Goal: Information Seeking & Learning: Learn about a topic

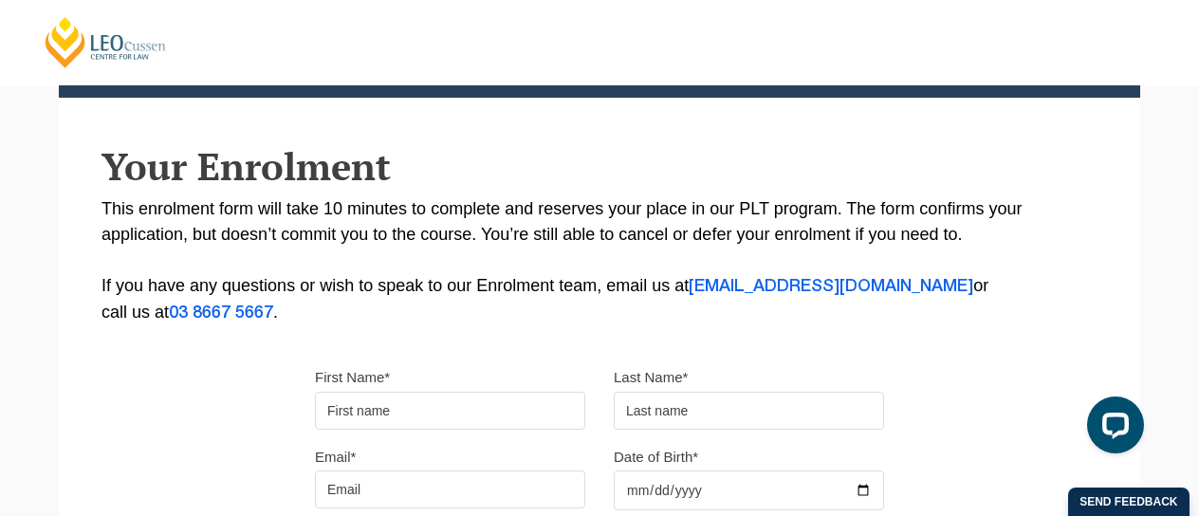
scroll to position [285, 0]
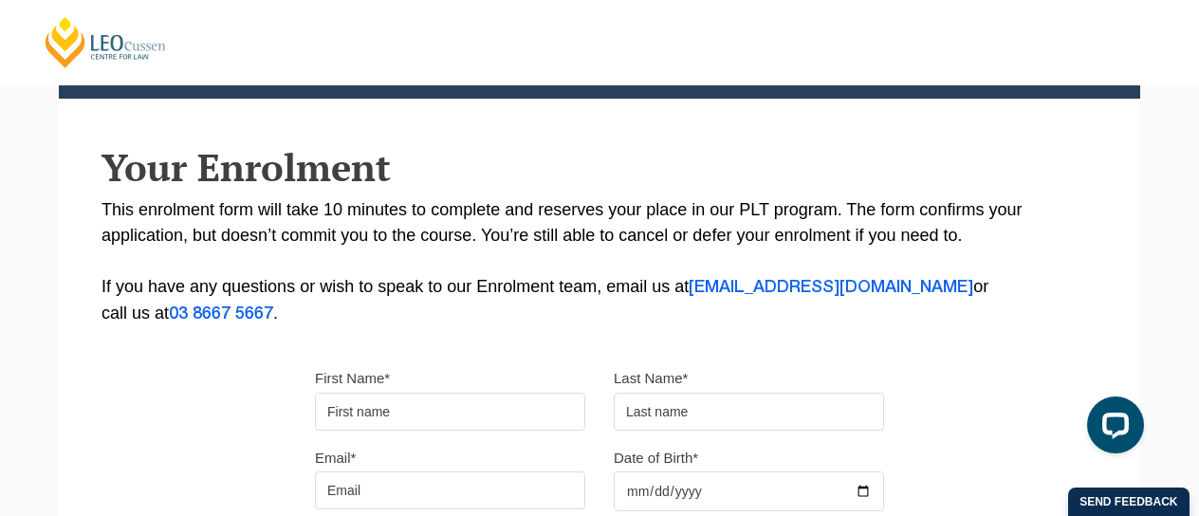
click at [463, 403] on input "First Name*" at bounding box center [450, 412] width 270 height 38
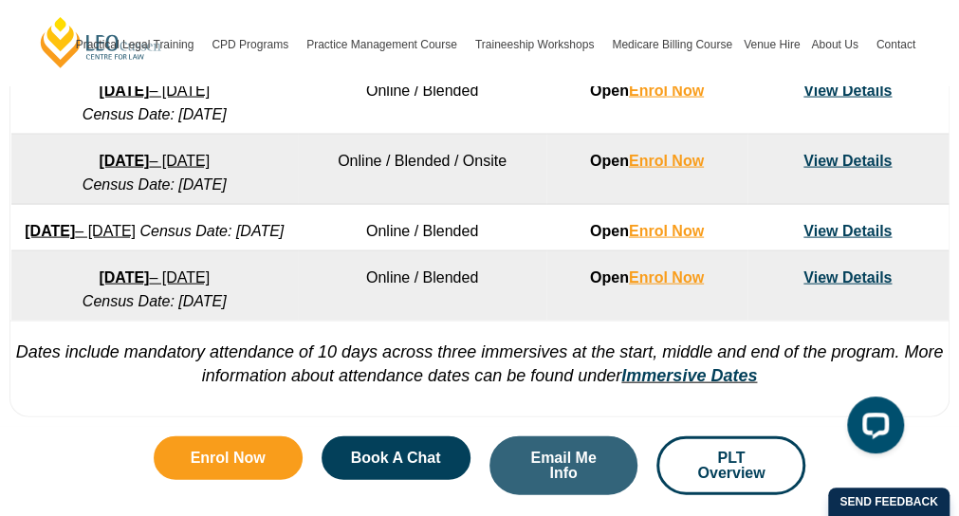
drag, startPoint x: 267, startPoint y: 328, endPoint x: 17, endPoint y: 297, distance: 252.4
click at [17, 297] on td "7 December 2026 – 7 May 2027 Census Date: 18 January 2027" at bounding box center [154, 286] width 286 height 70
click at [330, 322] on td "Online / Blended" at bounding box center [422, 286] width 249 height 70
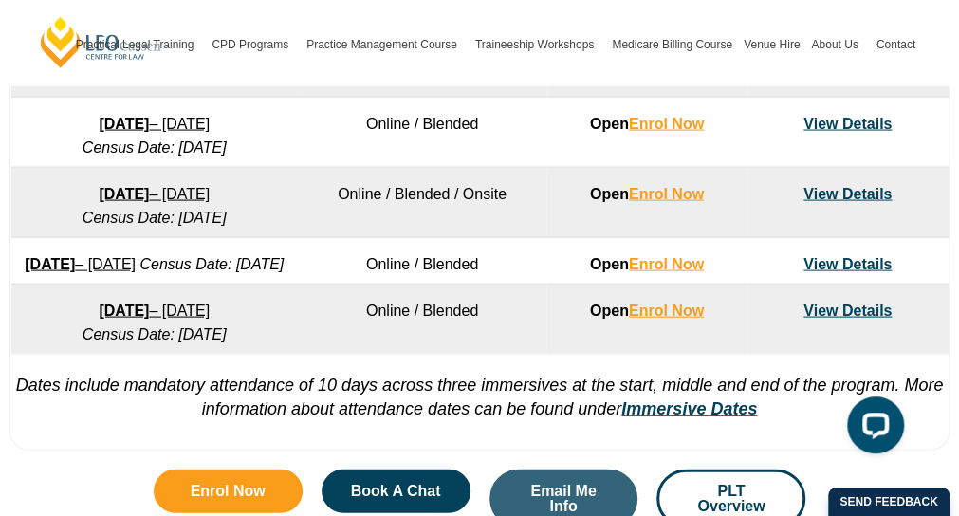
scroll to position [1458, 0]
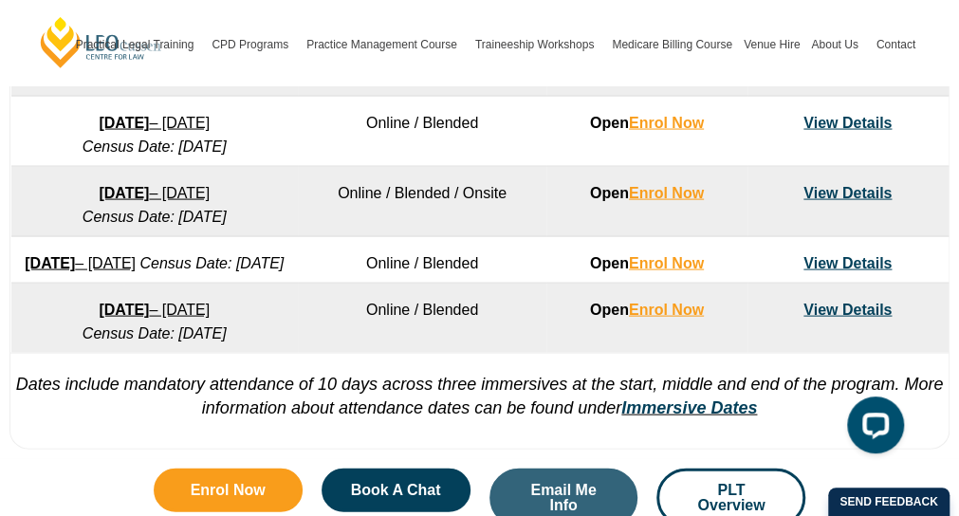
drag, startPoint x: 269, startPoint y: 353, endPoint x: 39, endPoint y: 319, distance: 233.0
click at [39, 319] on td "7 December 2026 – 7 May 2027 Census Date: 18 January 2027" at bounding box center [154, 319] width 286 height 70
copy td "7 December 2026 – 7 May 2027 Census Date: 18 January 2027"
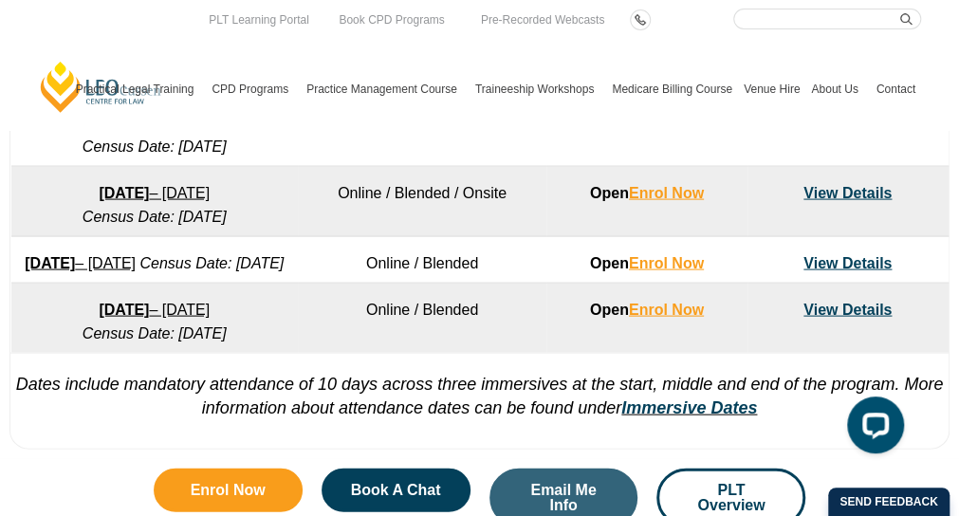
click at [210, 318] on link "7 December 2026 – 7 May 2027" at bounding box center [154, 310] width 111 height 16
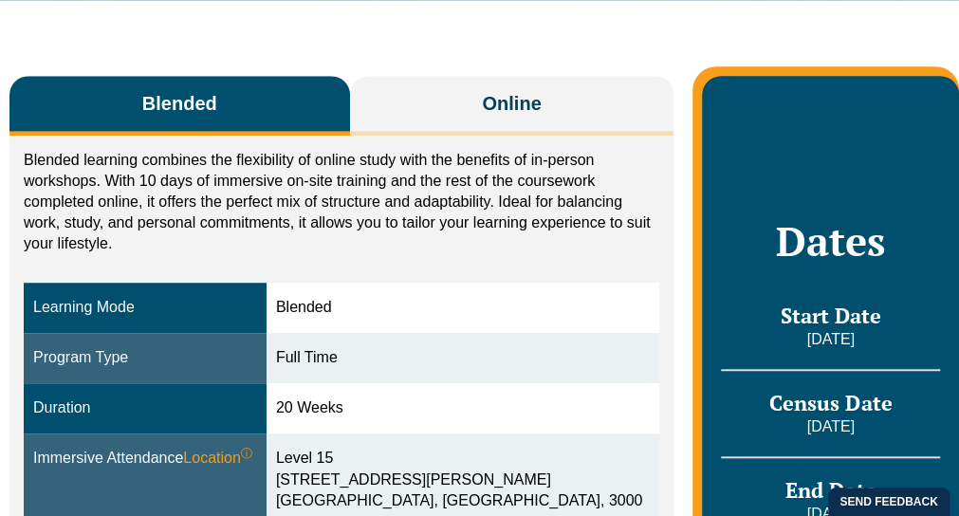
scroll to position [435, 0]
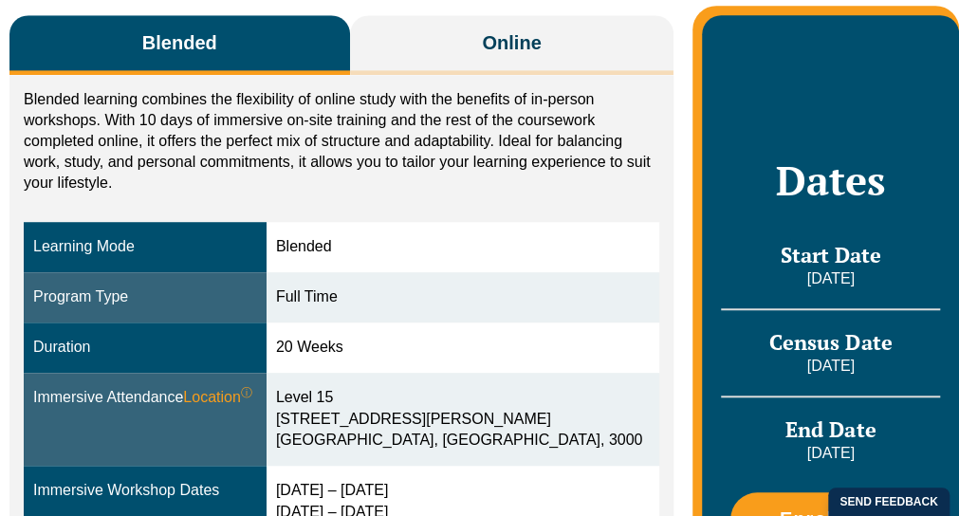
click at [496, 45] on nav "Practical Legal Training Our Practical Legal Training Program Program Dates & F…" at bounding box center [495, 79] width 851 height 101
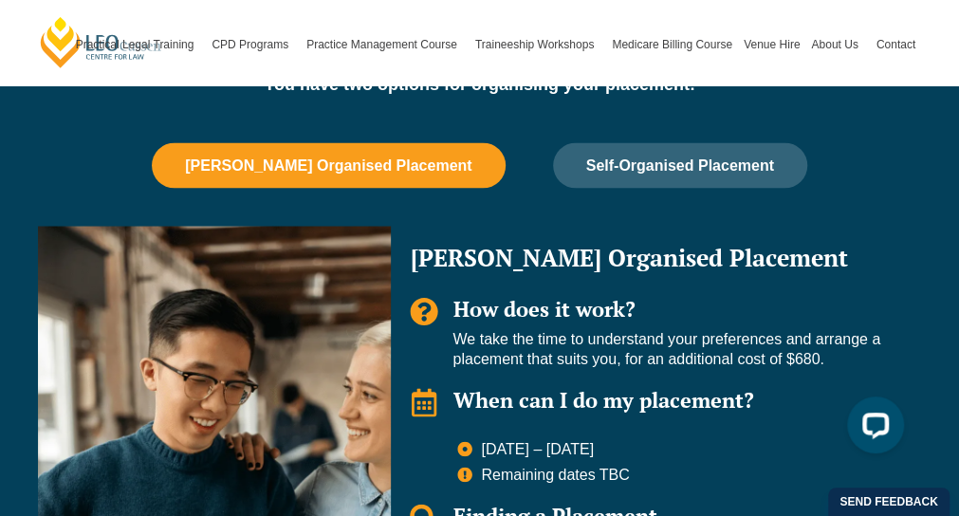
scroll to position [1315, 0]
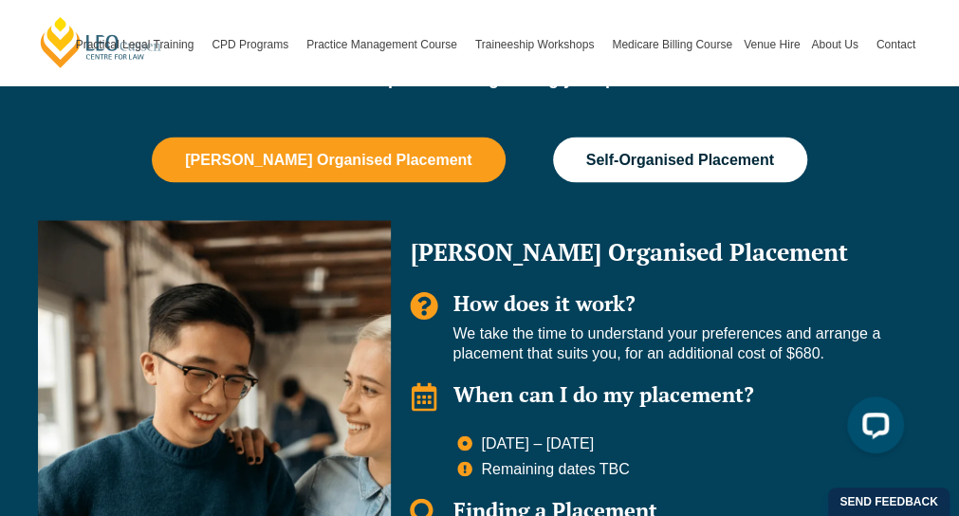
click at [636, 174] on button "Self-Organised Placement" at bounding box center [680, 160] width 254 height 46
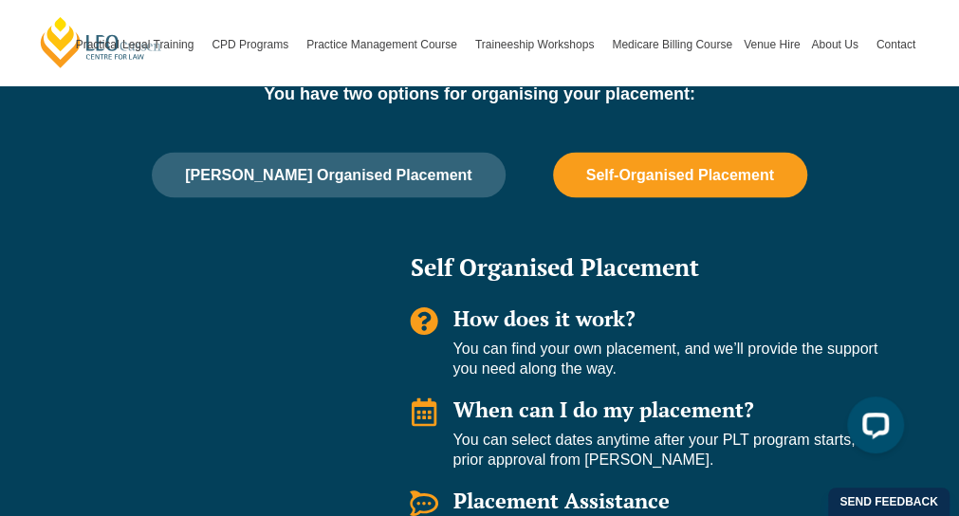
scroll to position [1298, 0]
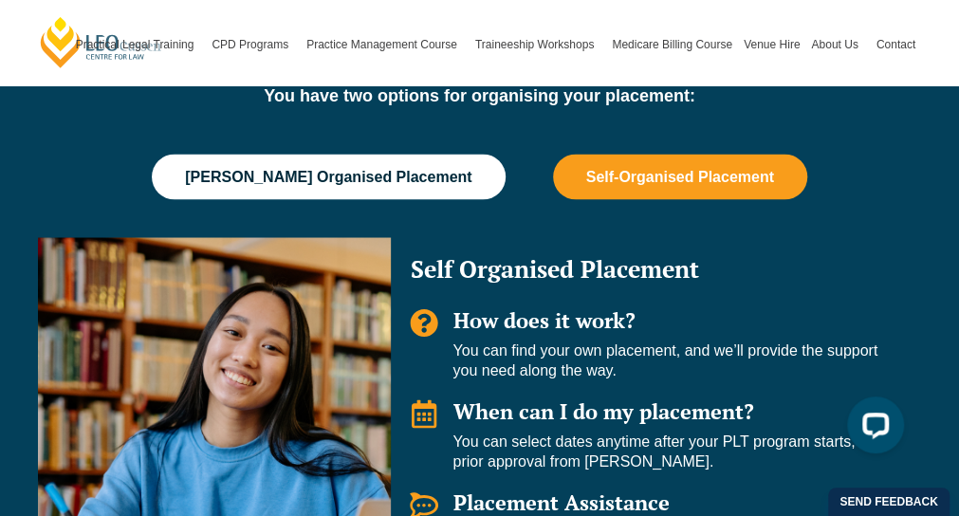
click at [383, 174] on span "Leo Cussen Organised Placement" at bounding box center [328, 176] width 286 height 17
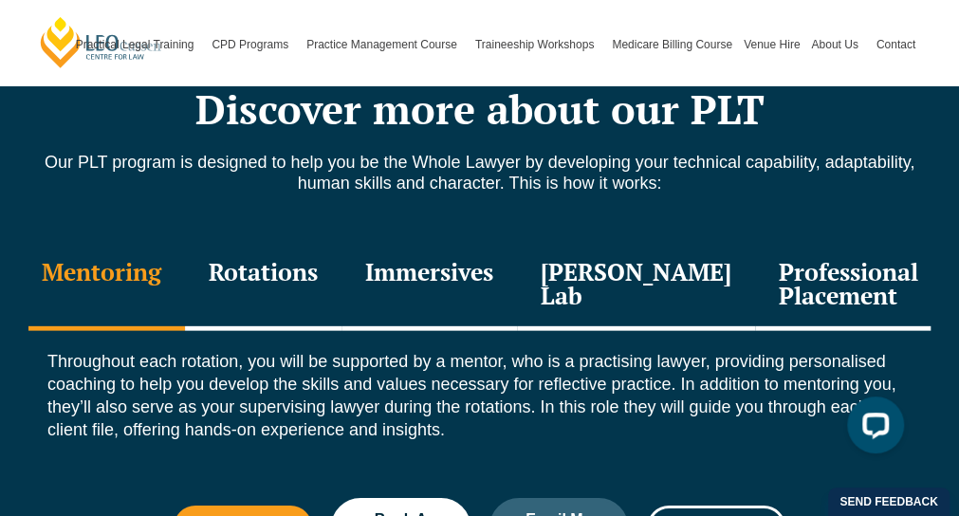
scroll to position [2093, 0]
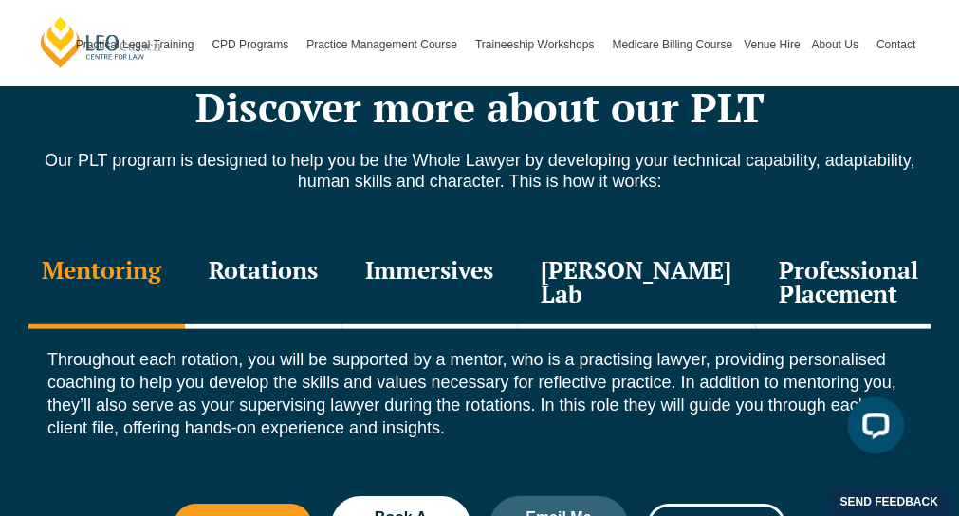
click at [281, 274] on div "Rotations" at bounding box center [263, 284] width 157 height 90
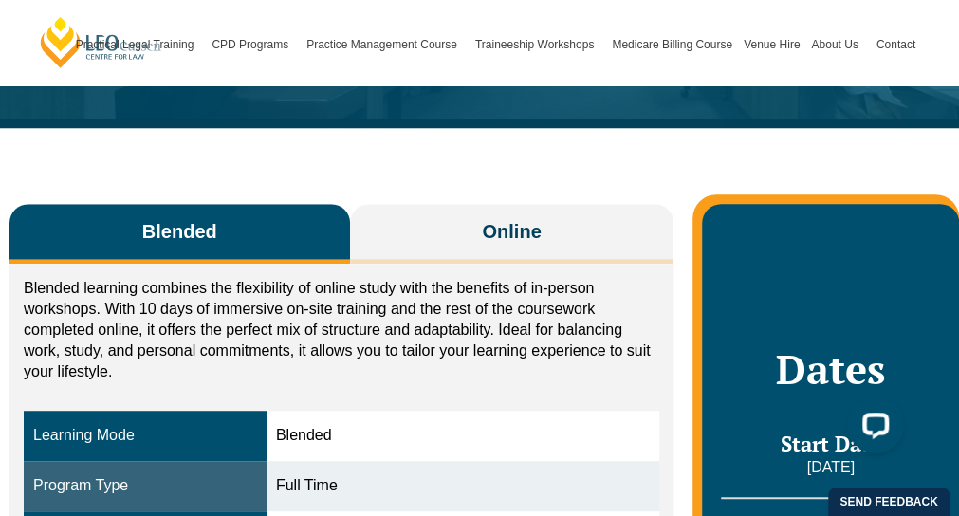
scroll to position [288, 0]
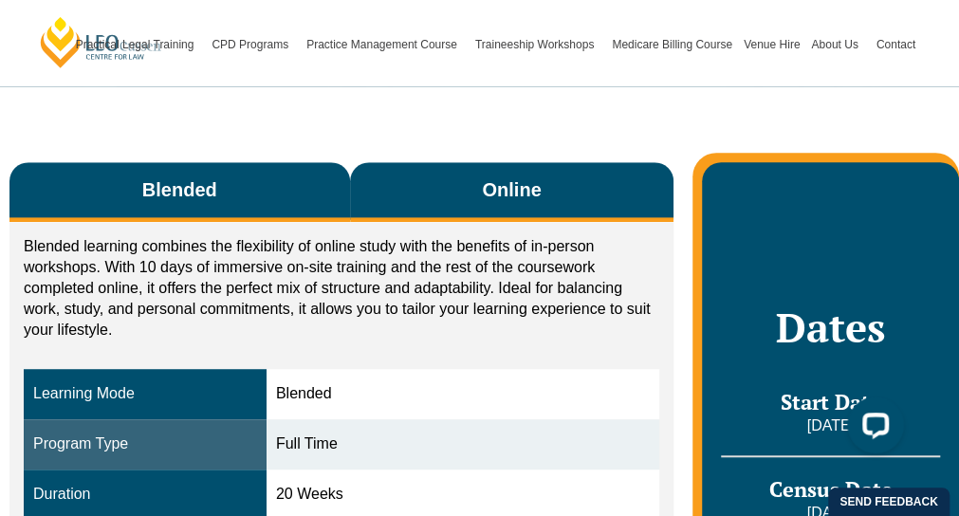
click at [518, 182] on span "Online" at bounding box center [511, 189] width 59 height 27
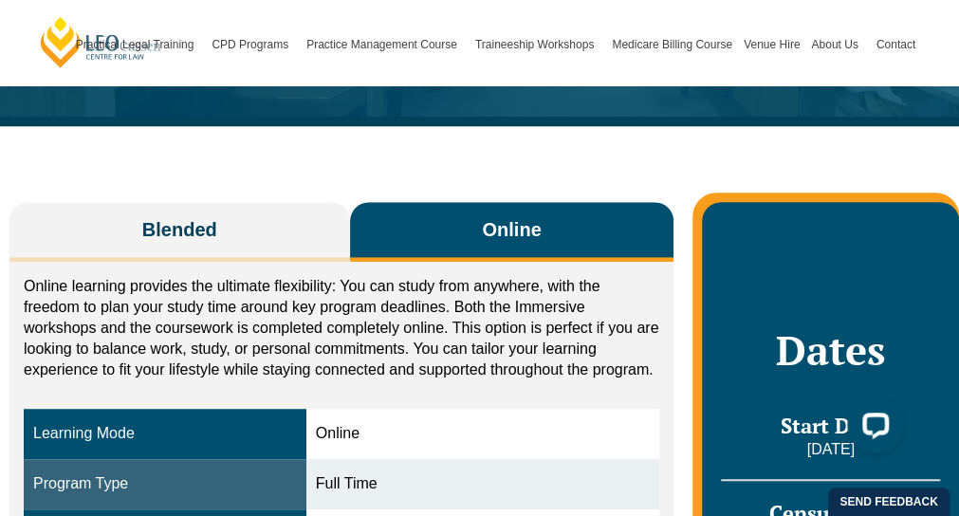
scroll to position [248, 0]
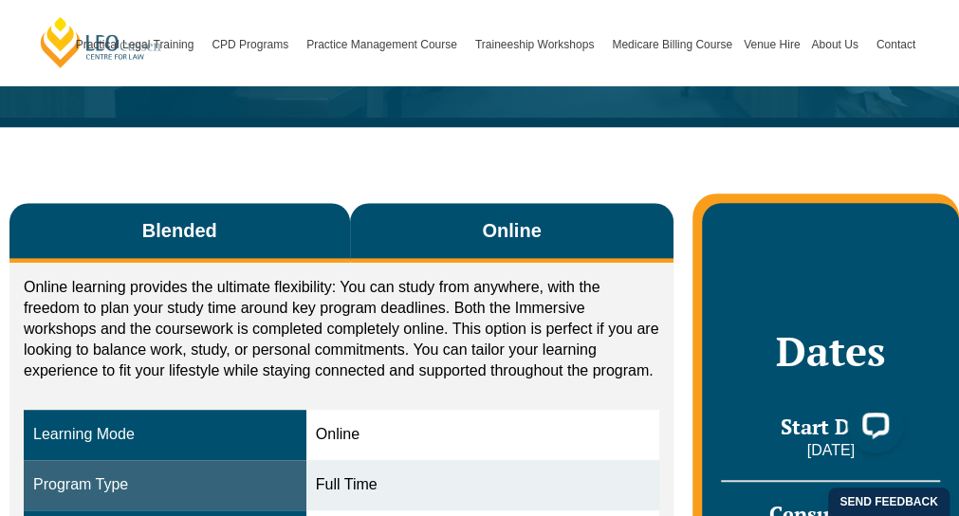
click at [194, 223] on span "Blended" at bounding box center [179, 230] width 75 height 27
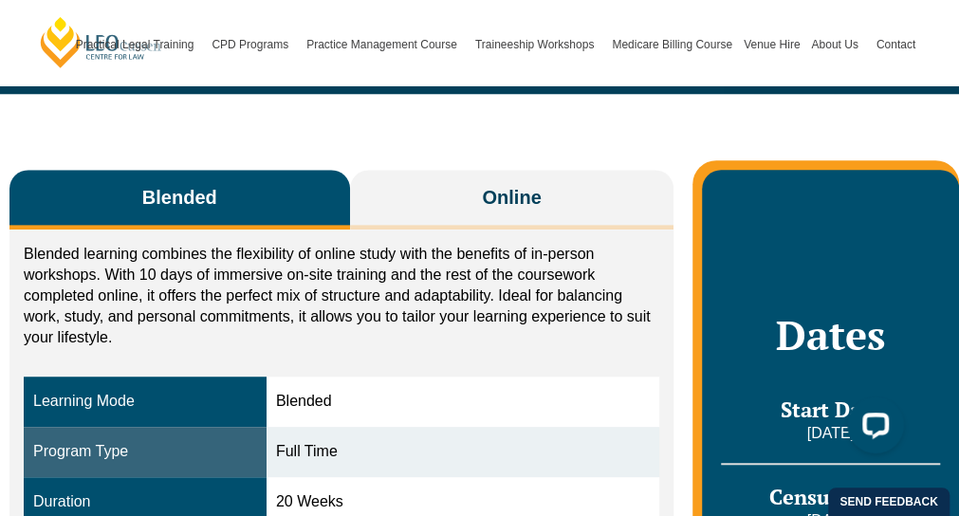
scroll to position [277, 0]
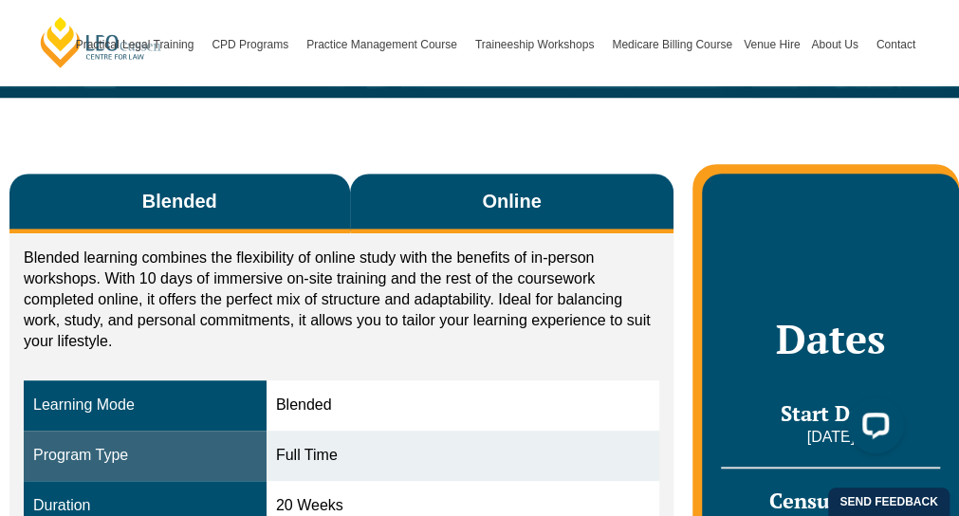
click at [478, 209] on button "Online" at bounding box center [512, 204] width 324 height 60
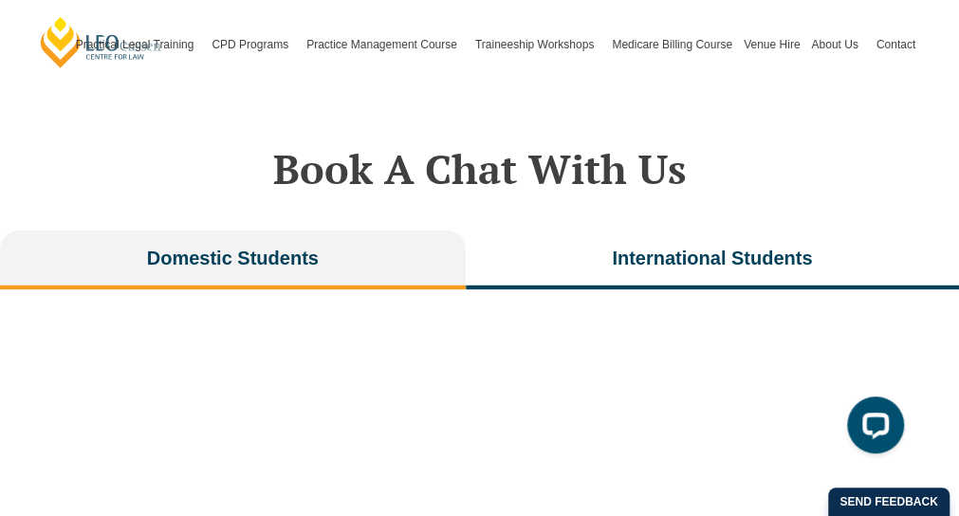
scroll to position [4077, 0]
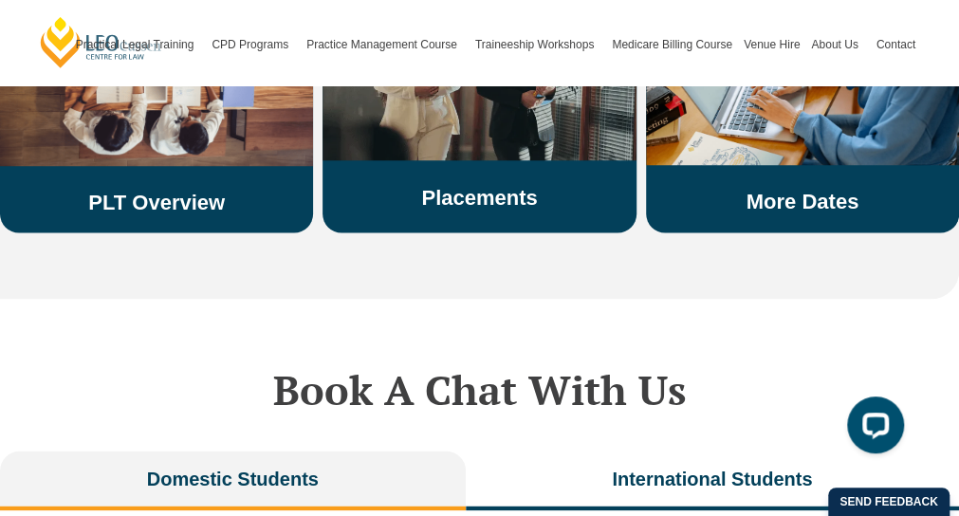
click at [504, 198] on link "Placements" at bounding box center [479, 198] width 116 height 24
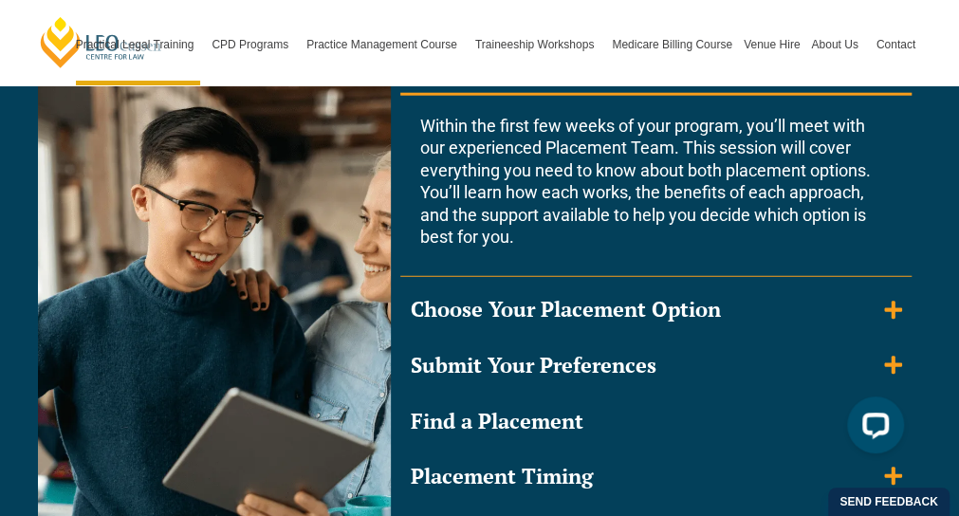
scroll to position [1915, 0]
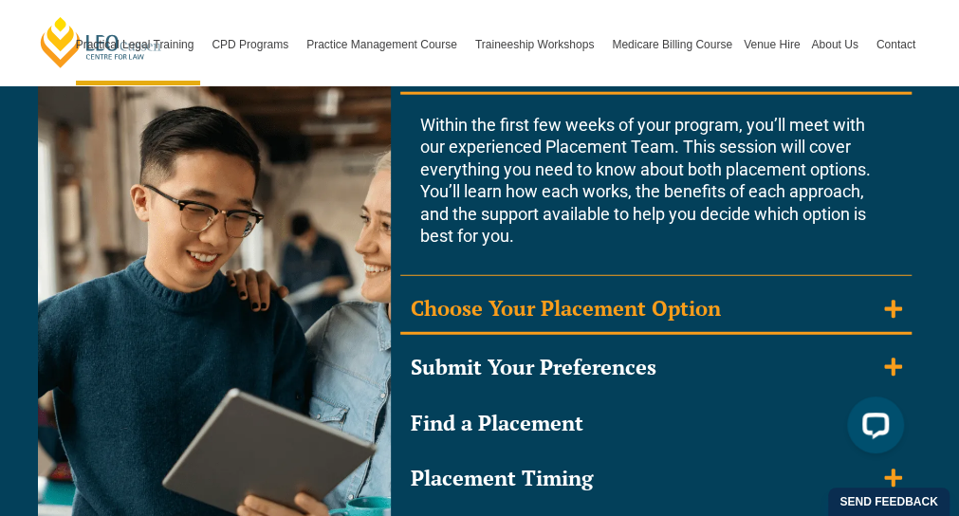
click at [803, 304] on summary "Choose Your Placement Option" at bounding box center [655, 310] width 511 height 49
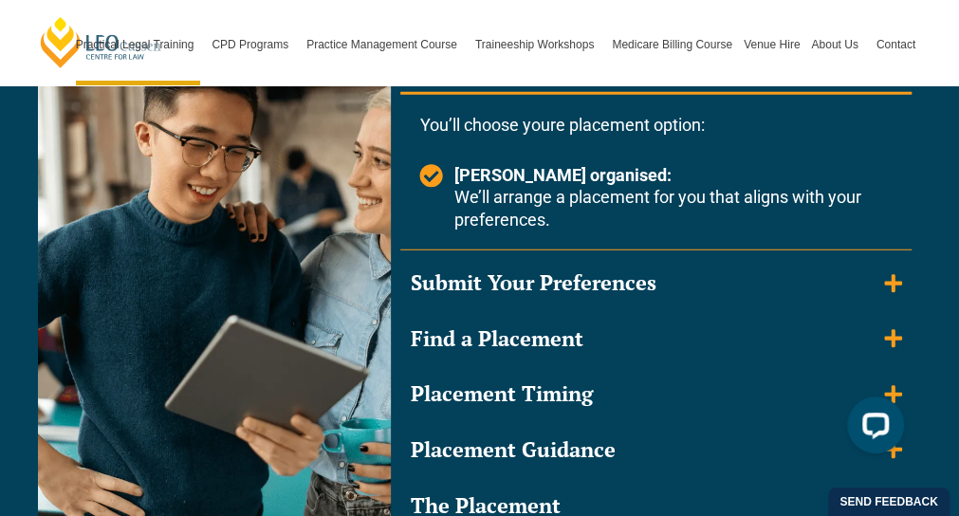
scroll to position [1972, 0]
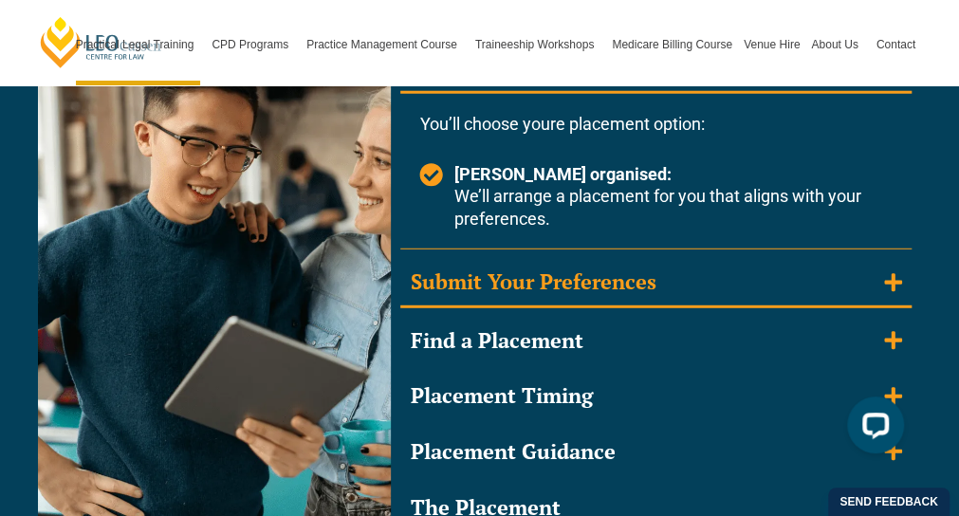
click at [850, 280] on summary "Submit Your Preferences" at bounding box center [655, 283] width 511 height 49
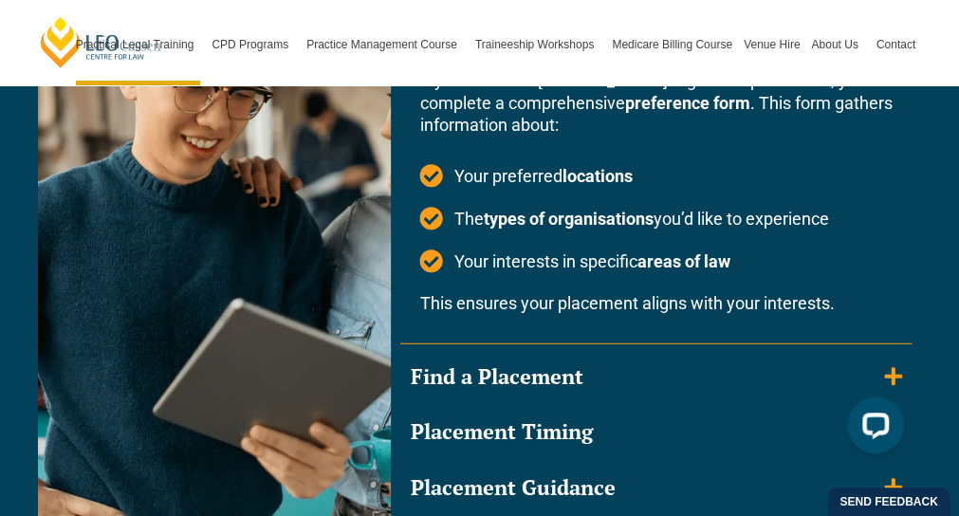
scroll to position [2155, 0]
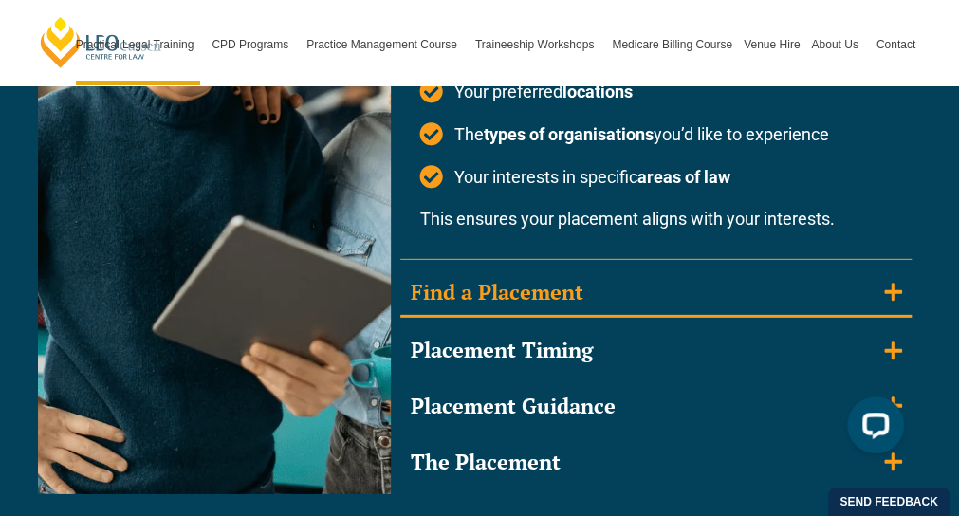
click at [843, 288] on summary "Find a Placement" at bounding box center [655, 293] width 511 height 49
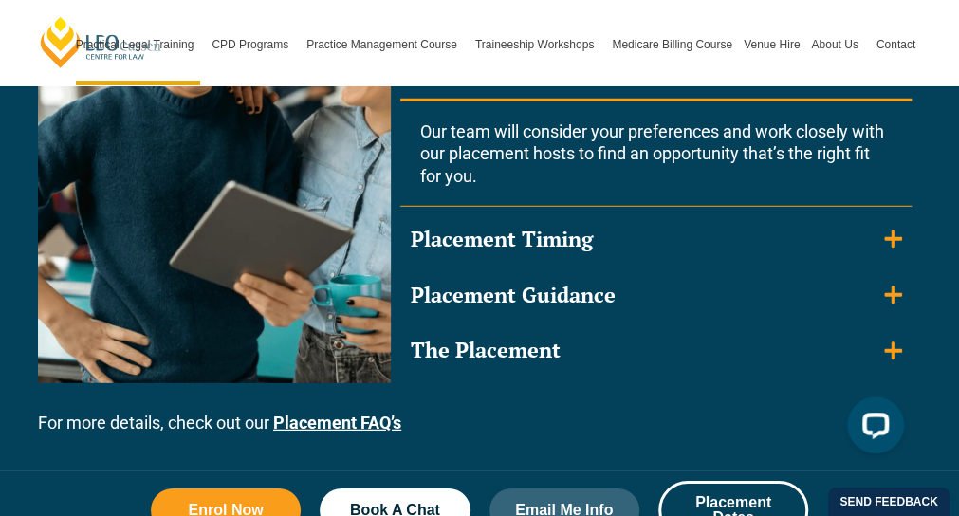
scroll to position [2077, 0]
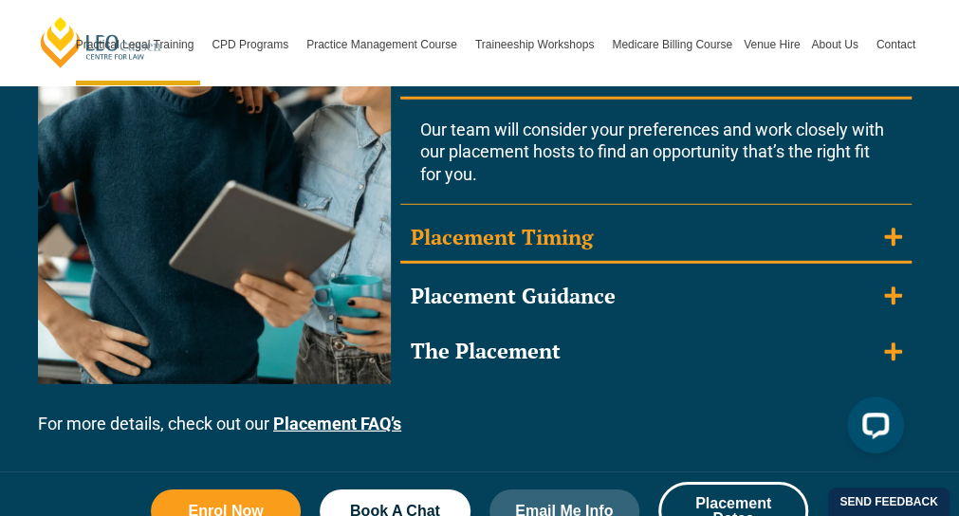
click at [881, 224] on summary "Placement Timing" at bounding box center [655, 238] width 511 height 49
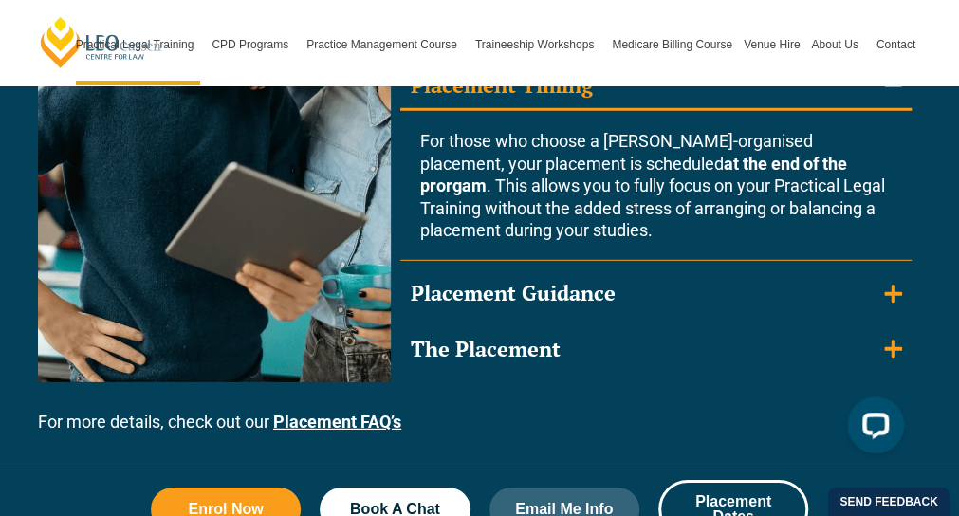
scroll to position [2130, 0]
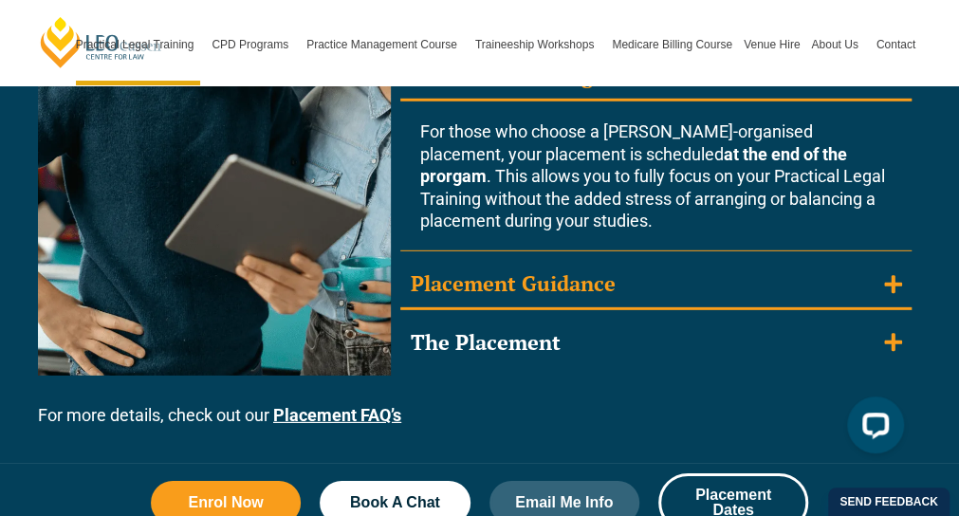
click at [800, 286] on summary "Placement Guidance" at bounding box center [655, 285] width 511 height 49
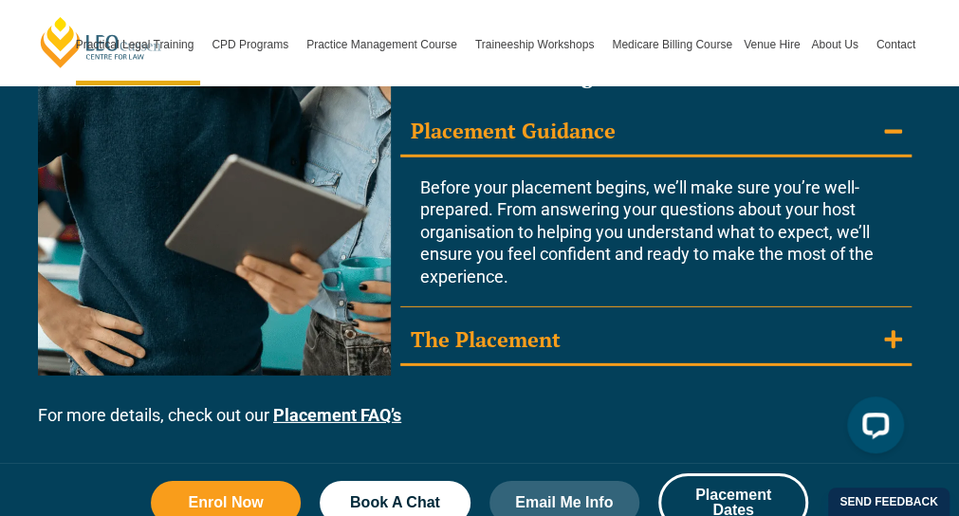
click at [750, 327] on summary "The Placement" at bounding box center [655, 341] width 511 height 49
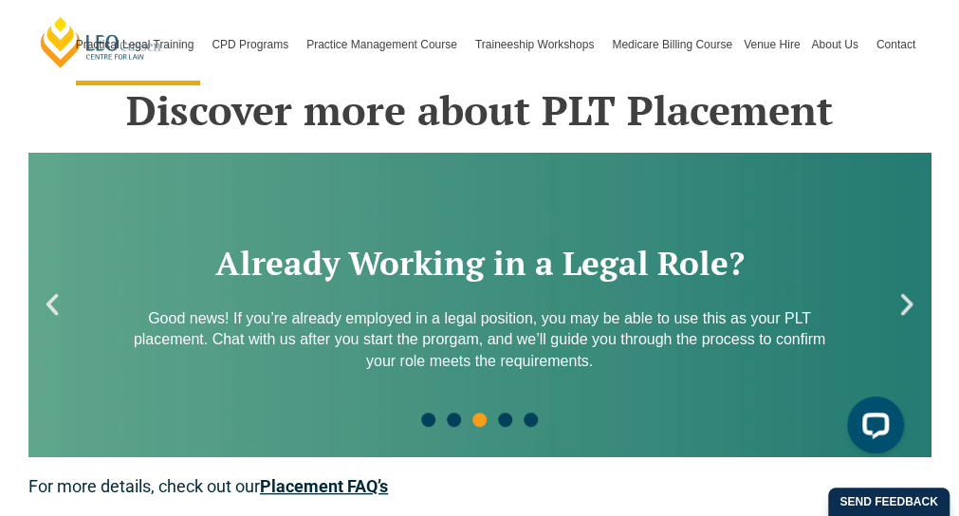
scroll to position [2962, 0]
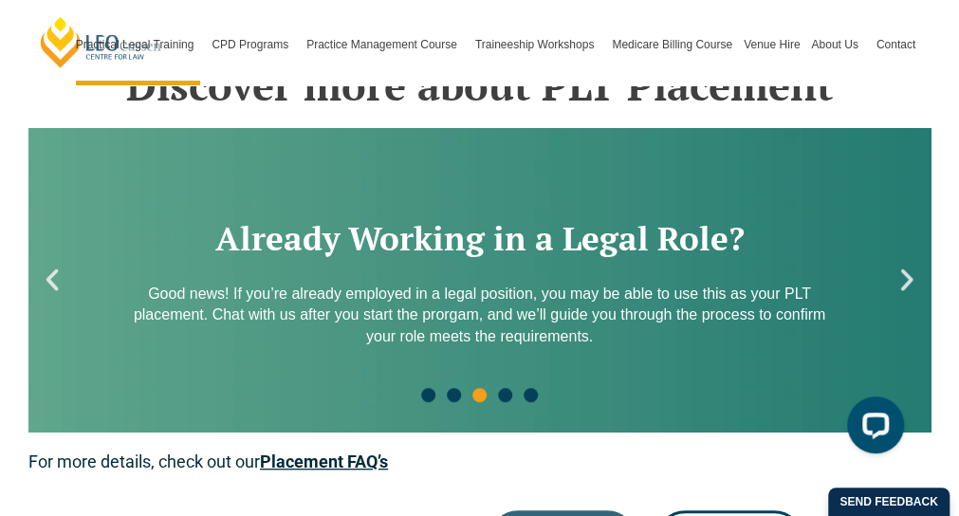
click at [899, 294] on icon "Next slide" at bounding box center [907, 280] width 28 height 28
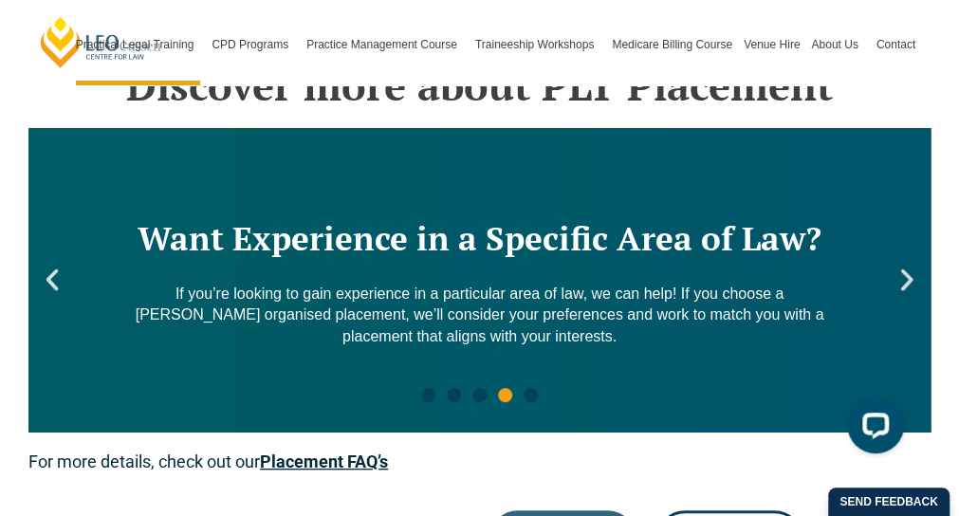
click at [899, 294] on icon "Next slide" at bounding box center [907, 280] width 28 height 28
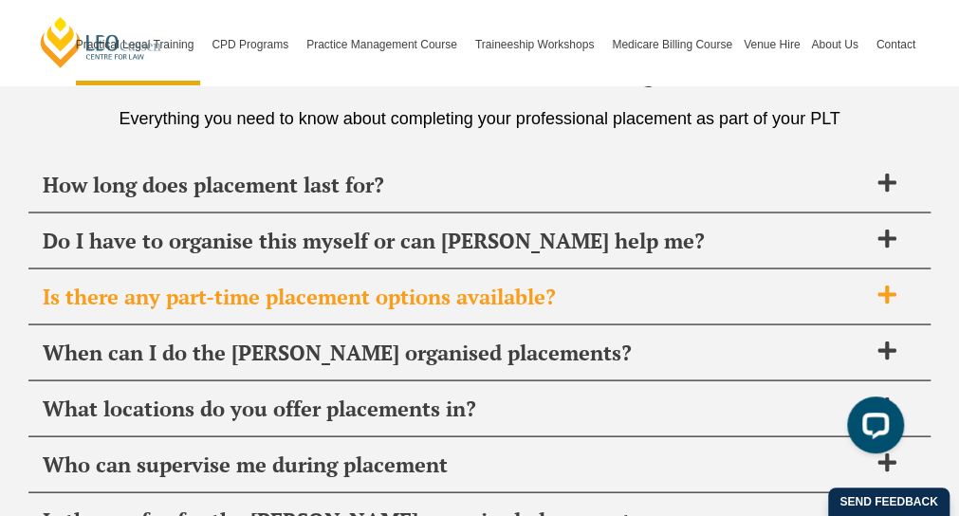
scroll to position [7069, 0]
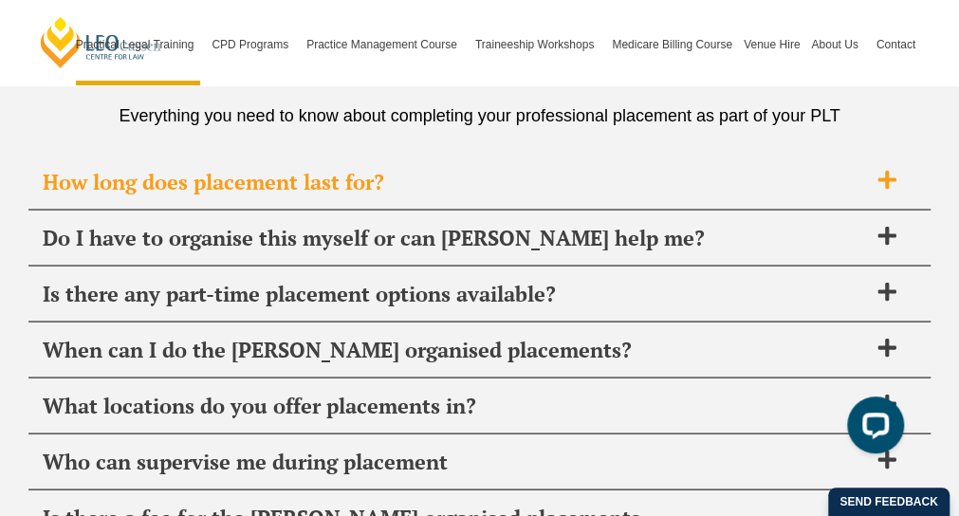
click at [880, 192] on div "How long does placement last for?" at bounding box center [479, 182] width 902 height 56
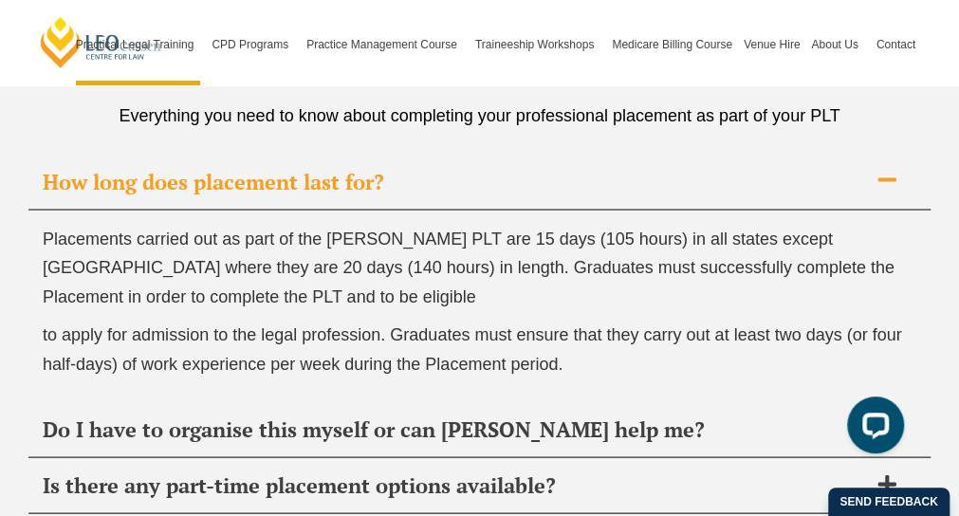
click at [880, 192] on div "How long does placement last for?" at bounding box center [479, 182] width 902 height 56
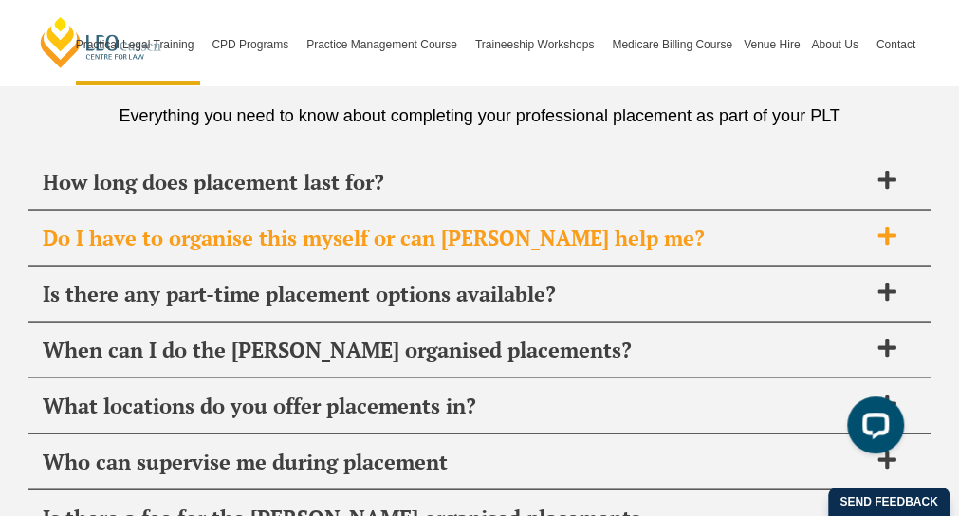
click at [876, 225] on icon at bounding box center [886, 235] width 21 height 21
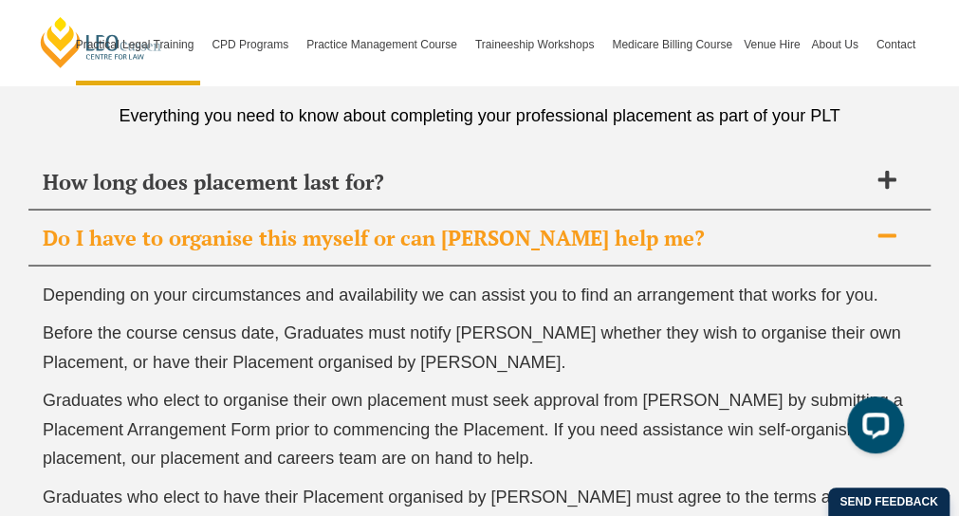
click at [876, 225] on icon at bounding box center [886, 235] width 21 height 21
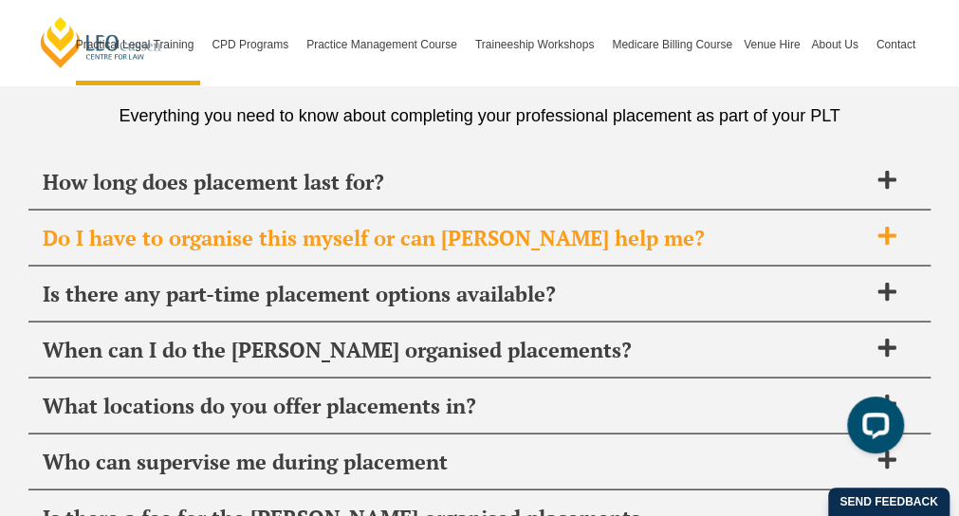
click at [876, 225] on icon at bounding box center [886, 235] width 21 height 21
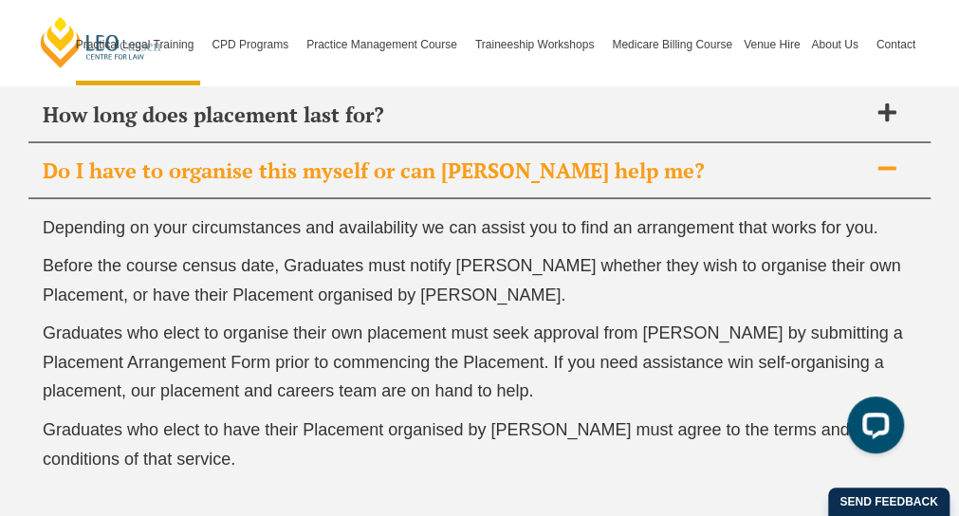
scroll to position [7137, 0]
click at [876, 168] on icon at bounding box center [886, 167] width 21 height 21
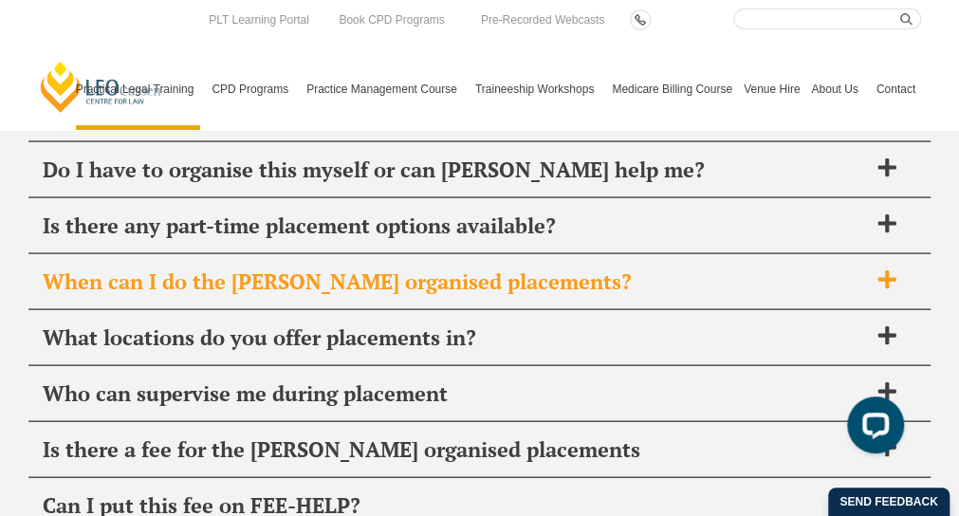
click at [795, 275] on span "When can I do the Leo Cussen organised placements?" at bounding box center [455, 280] width 824 height 27
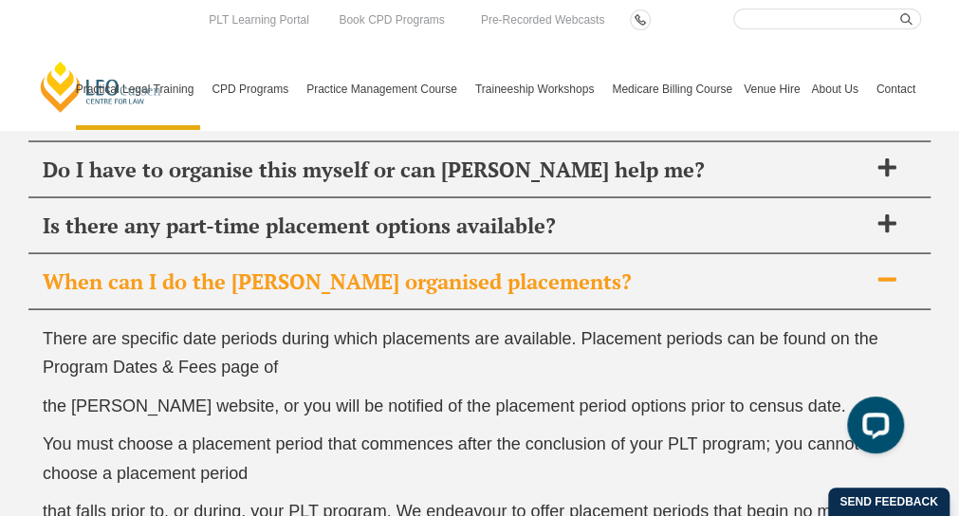
click at [795, 275] on span "When can I do the Leo Cussen organised placements?" at bounding box center [455, 280] width 824 height 27
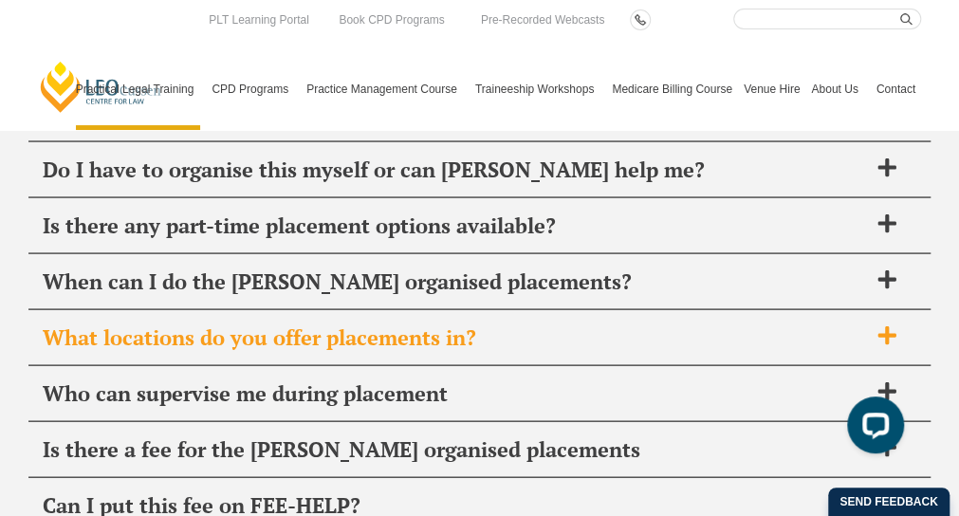
click at [780, 328] on span "What locations do you offer placements in?" at bounding box center [455, 336] width 824 height 27
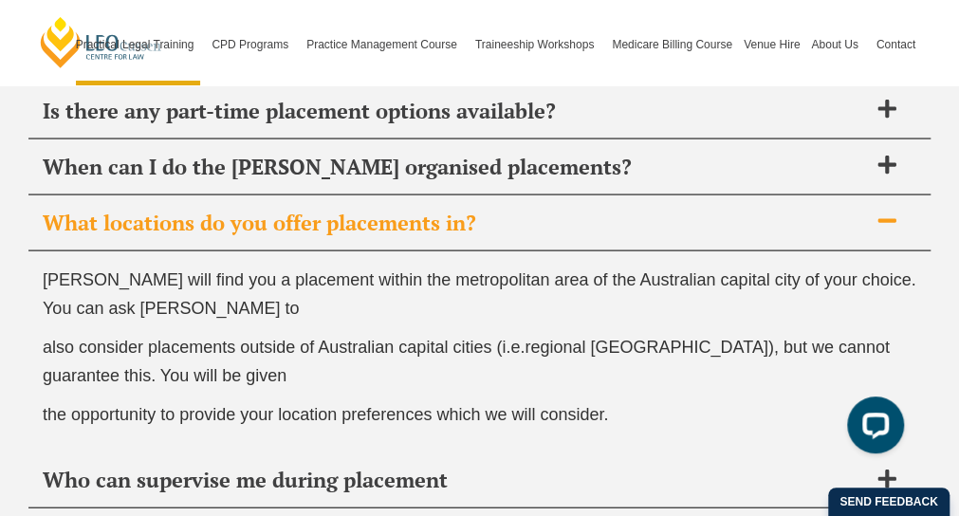
scroll to position [7278, 0]
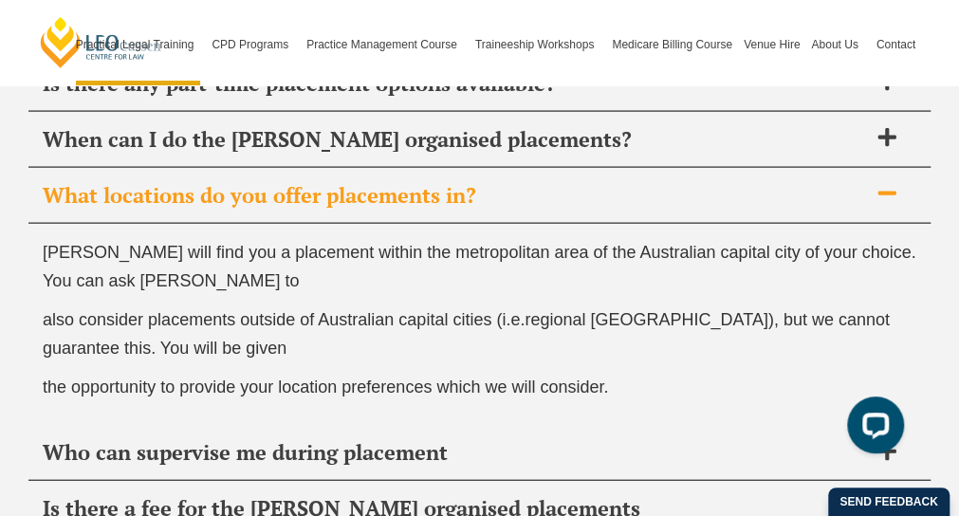
click at [853, 194] on span "What locations do you offer placements in?" at bounding box center [455, 195] width 824 height 27
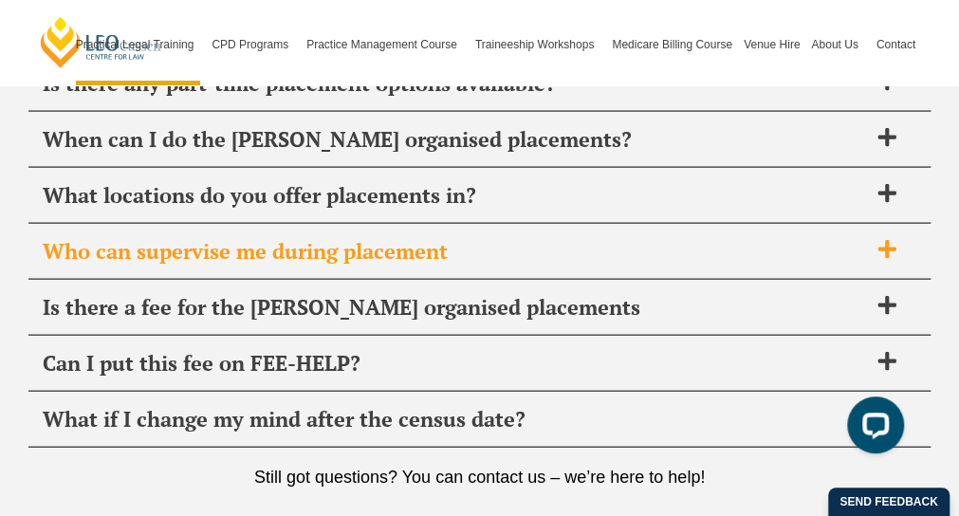
click at [823, 248] on span "Who can supervise me during placement" at bounding box center [455, 251] width 824 height 27
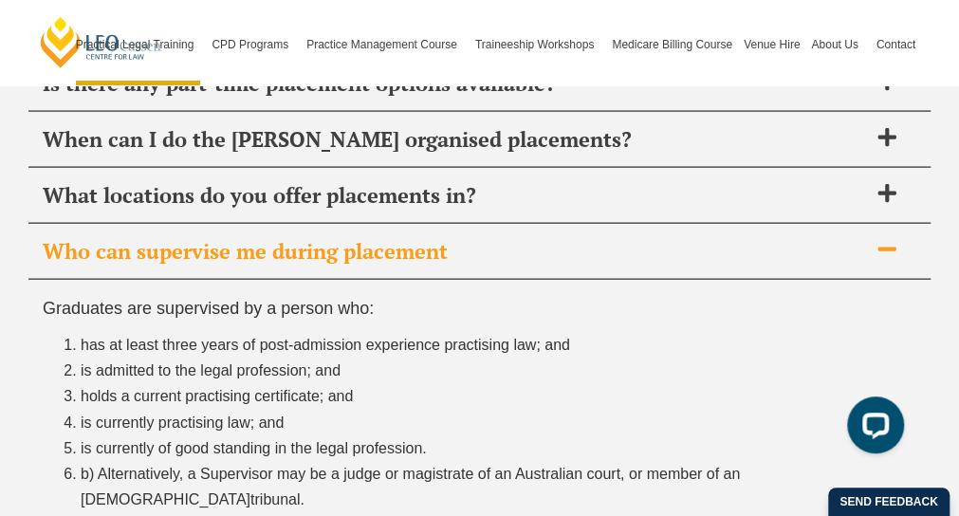
click at [823, 248] on span "Who can supervise me during placement" at bounding box center [455, 251] width 824 height 27
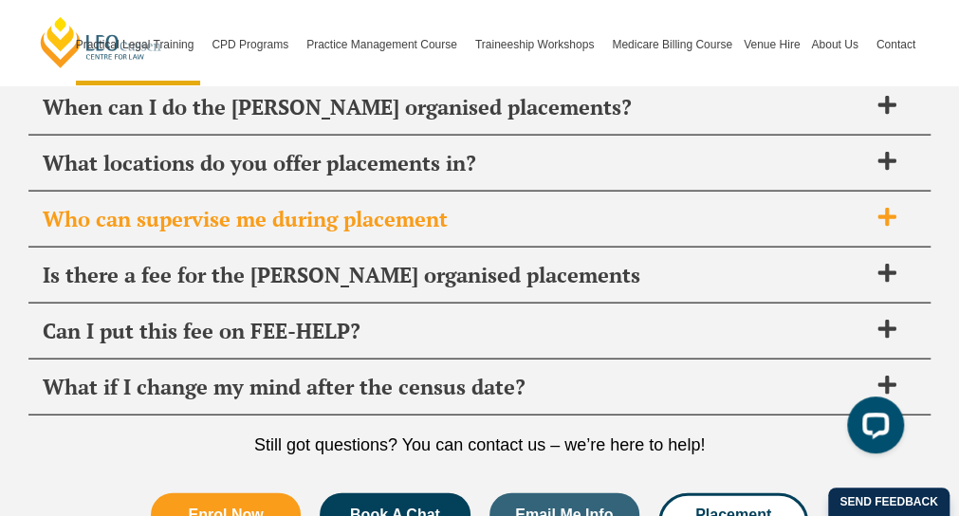
scroll to position [7311, 0]
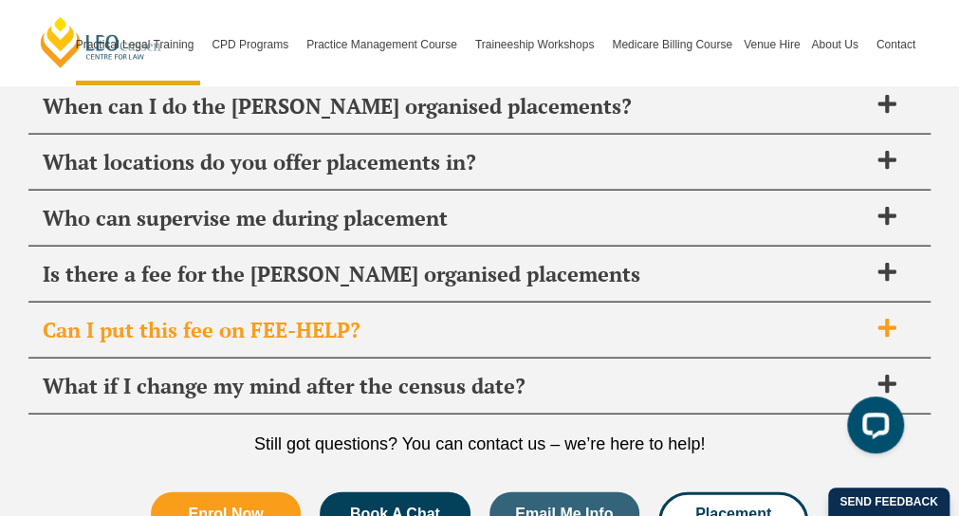
click at [761, 317] on span "Can I put this fee on FEE-HELP?" at bounding box center [455, 330] width 824 height 27
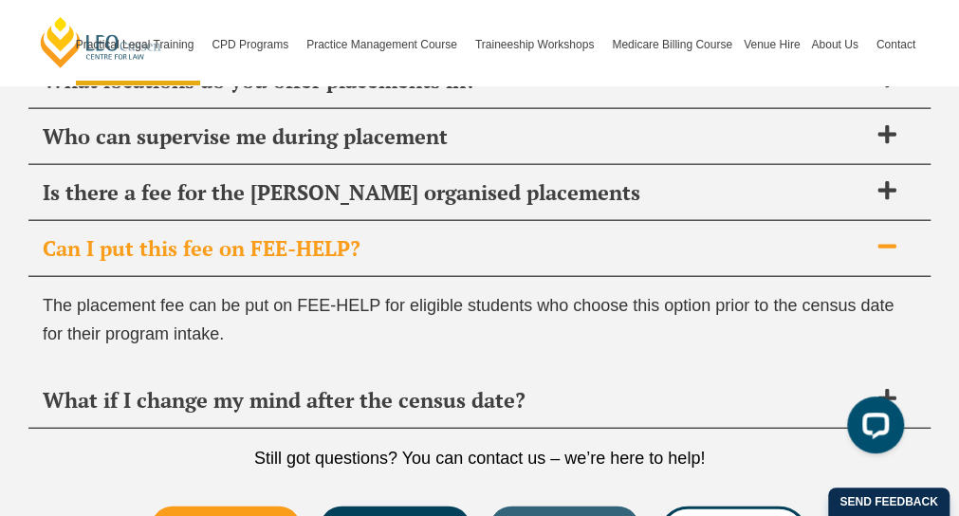
scroll to position [7400, 0]
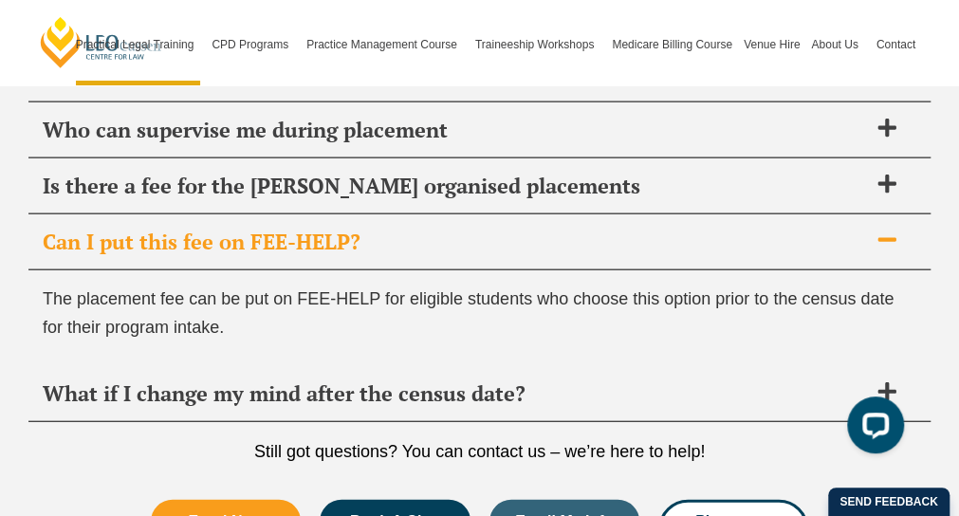
click at [849, 239] on span "Can I put this fee on FEE-HELP?" at bounding box center [455, 242] width 824 height 27
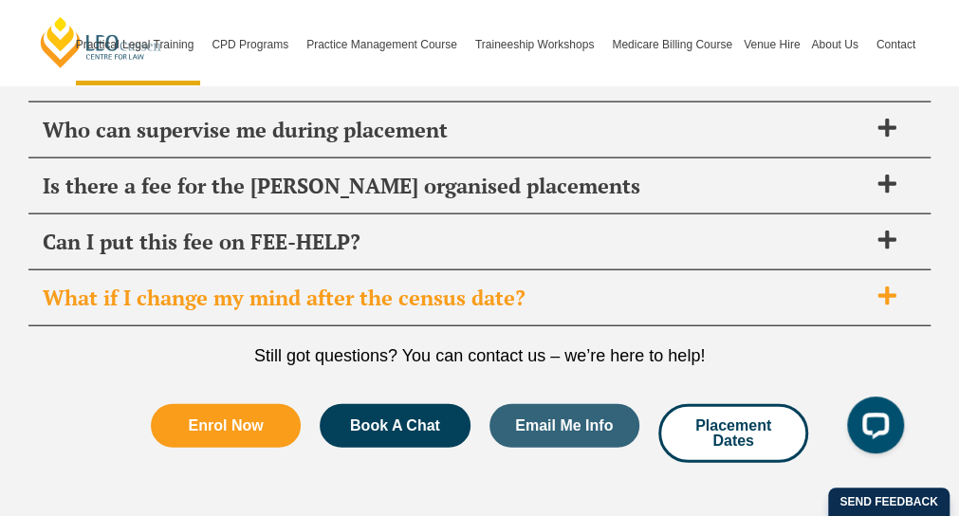
click at [791, 291] on span "What if I change my mind after the census date?" at bounding box center [455, 298] width 824 height 27
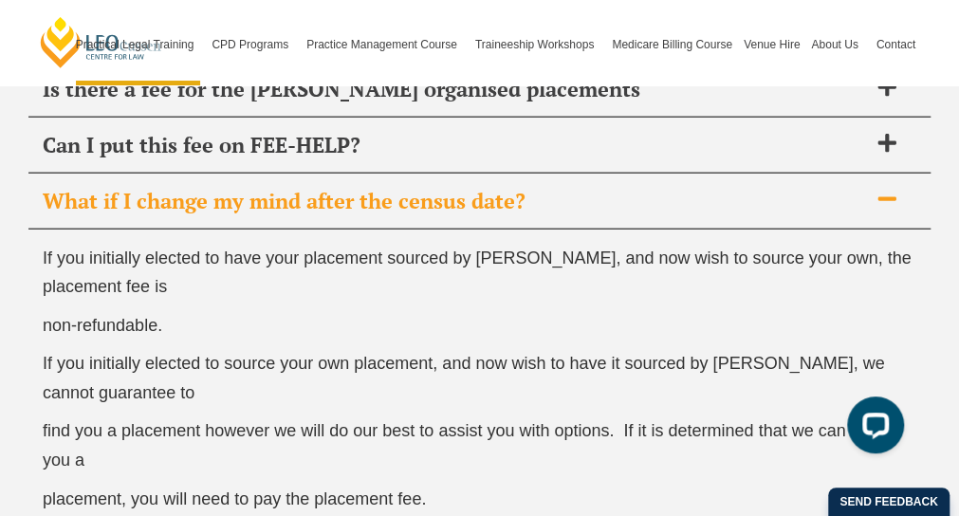
scroll to position [7504, 0]
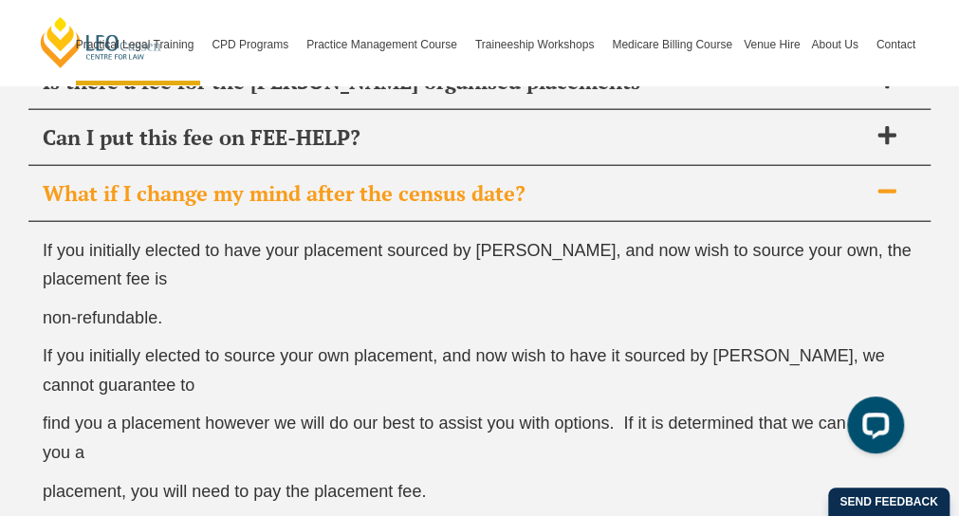
click at [820, 191] on span "What if I change my mind after the census date?" at bounding box center [455, 193] width 824 height 27
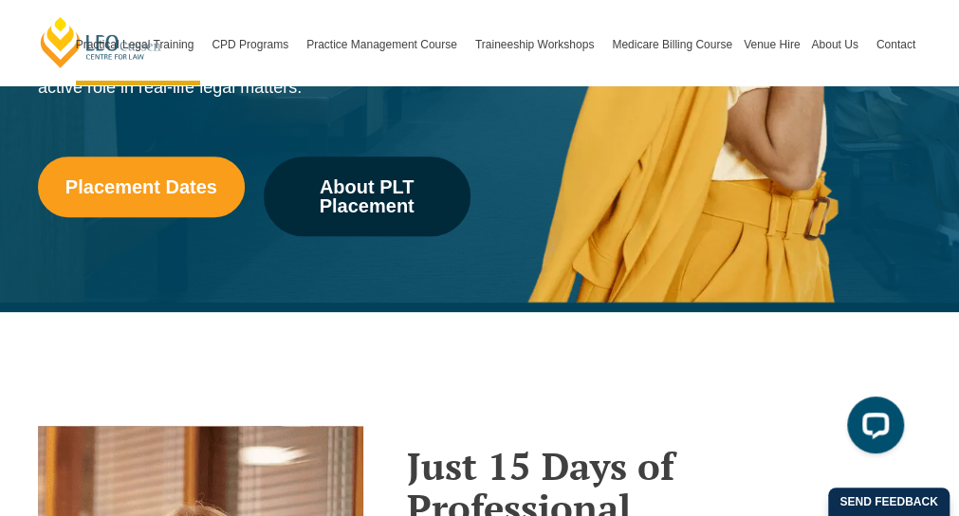
scroll to position [0, 0]
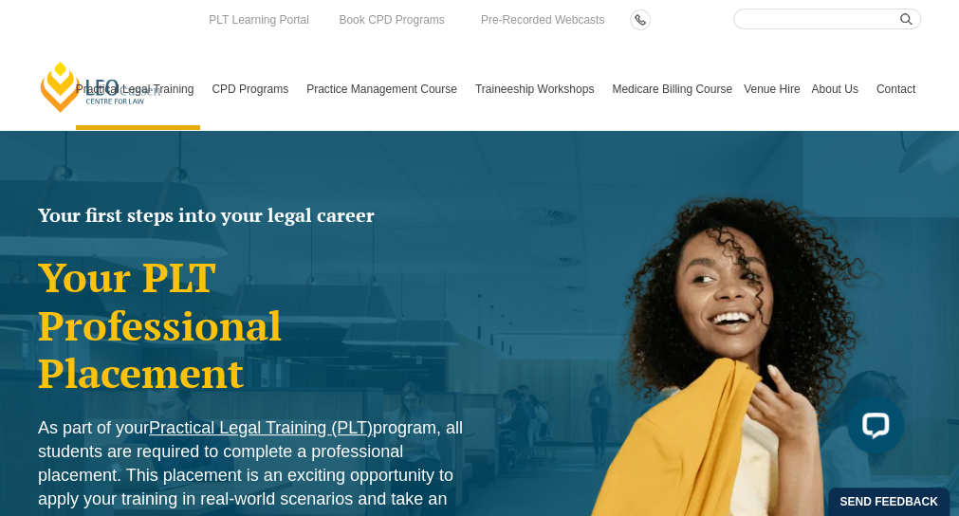
click at [670, 86] on link "Medicare Billing Course" at bounding box center [672, 89] width 132 height 82
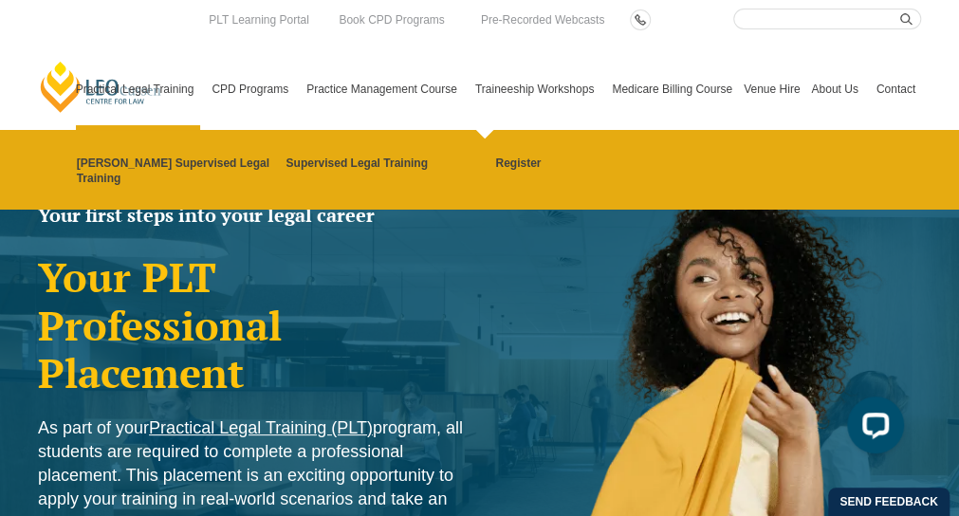
click at [488, 96] on link "Traineeship Workshops" at bounding box center [538, 89] width 137 height 82
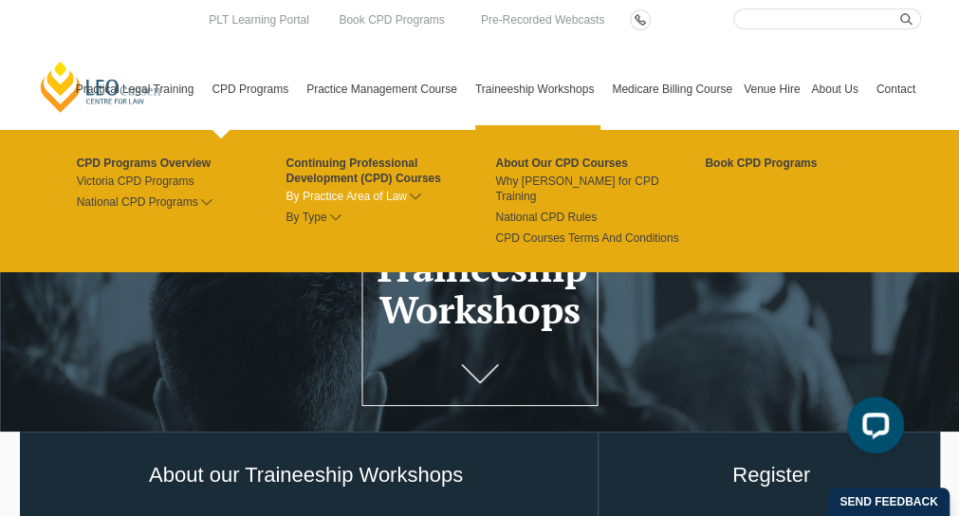
click at [413, 194] on icon at bounding box center [415, 197] width 11 height 7
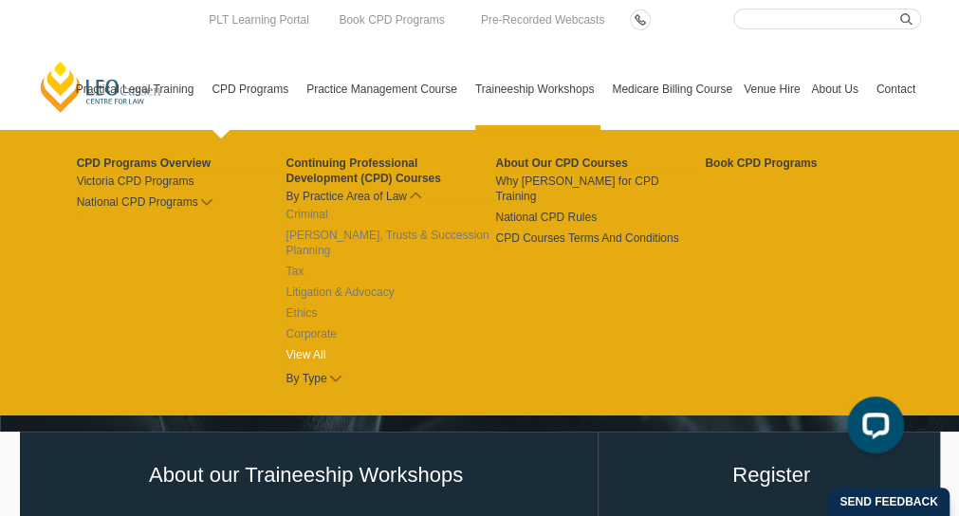
click at [323, 347] on link "View All" at bounding box center [391, 354] width 210 height 15
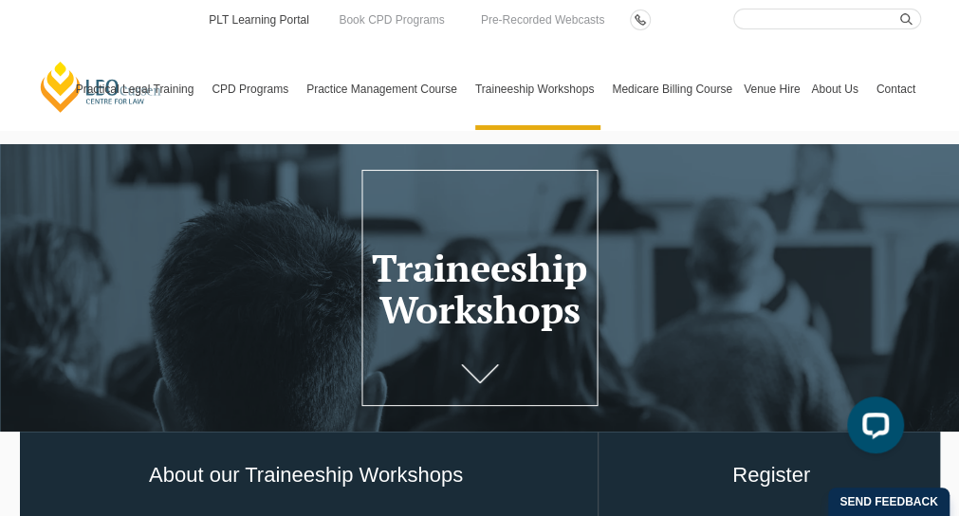
click at [276, 27] on link "PLT Learning Portal" at bounding box center [259, 19] width 104 height 21
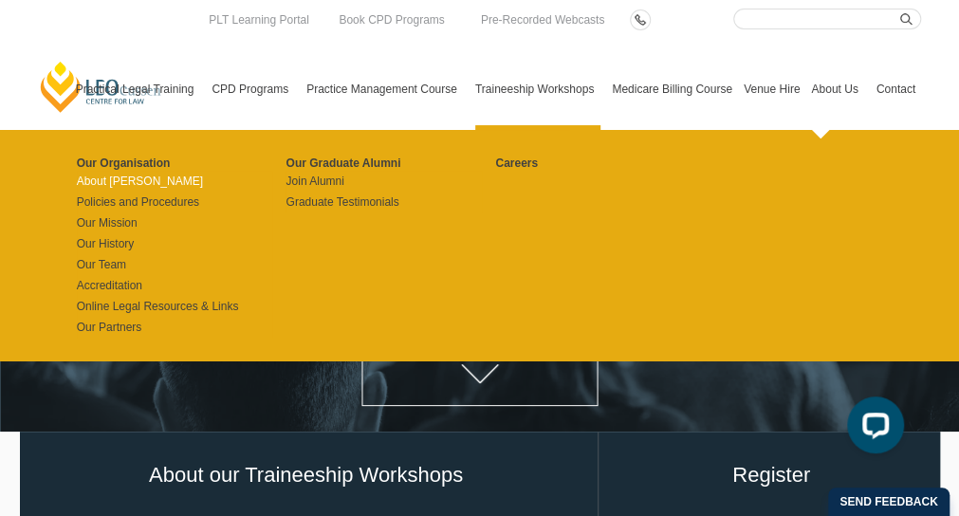
click at [133, 178] on link "About [PERSON_NAME]" at bounding box center [175, 181] width 196 height 15
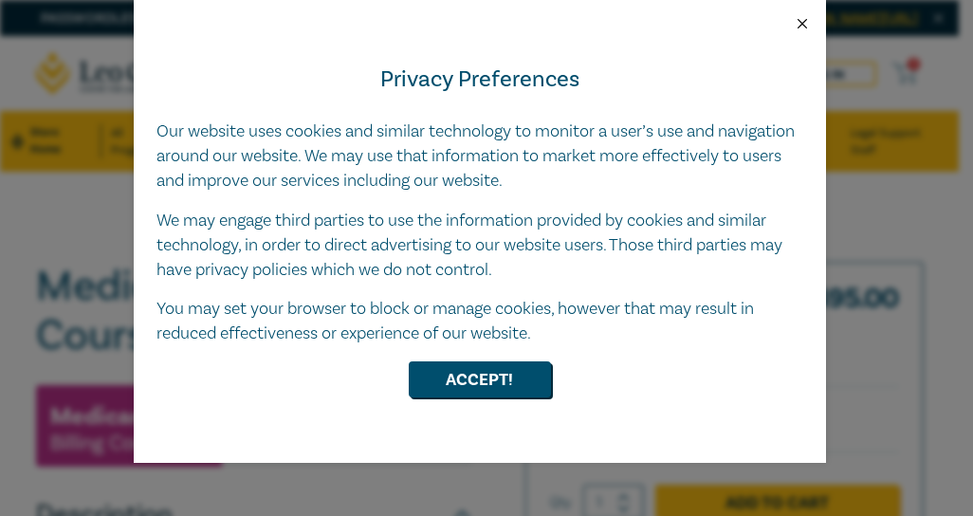
click at [799, 24] on button "Close" at bounding box center [802, 23] width 17 height 17
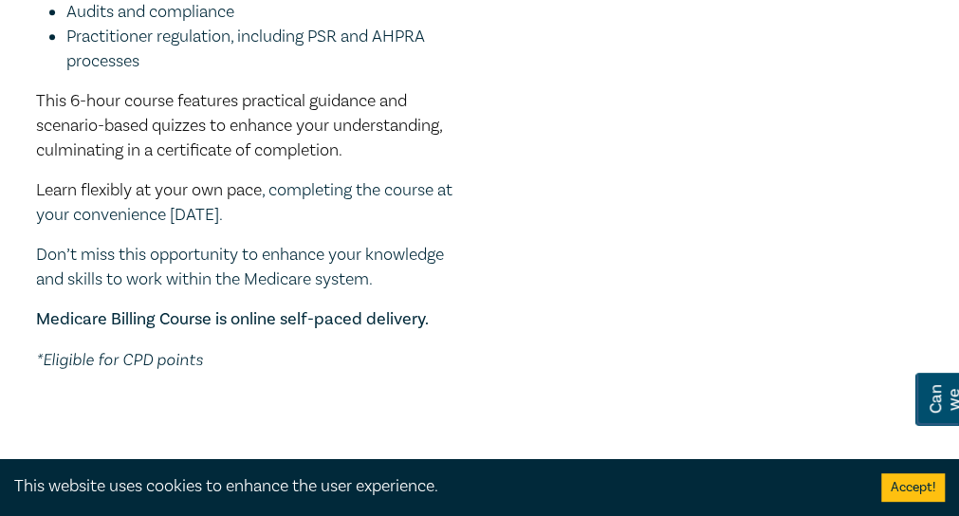
scroll to position [710, 0]
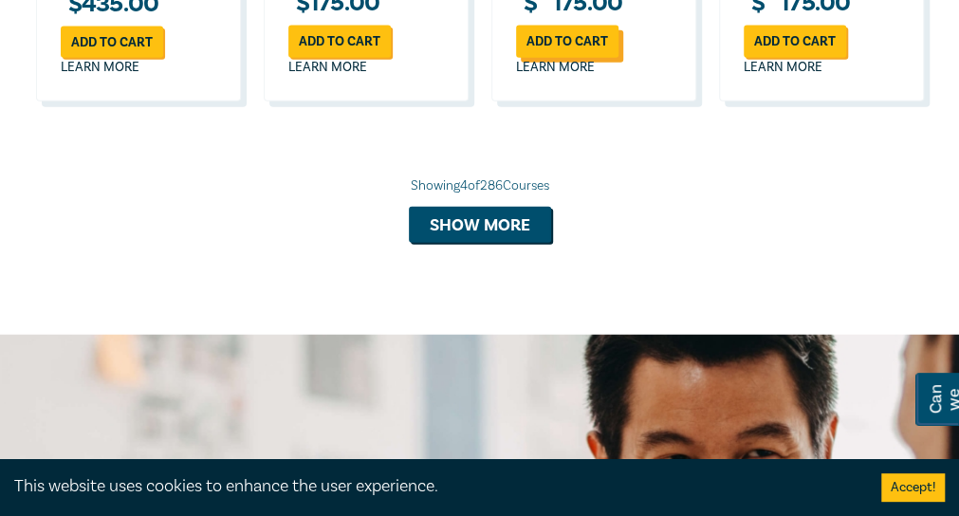
scroll to position [1771, 0]
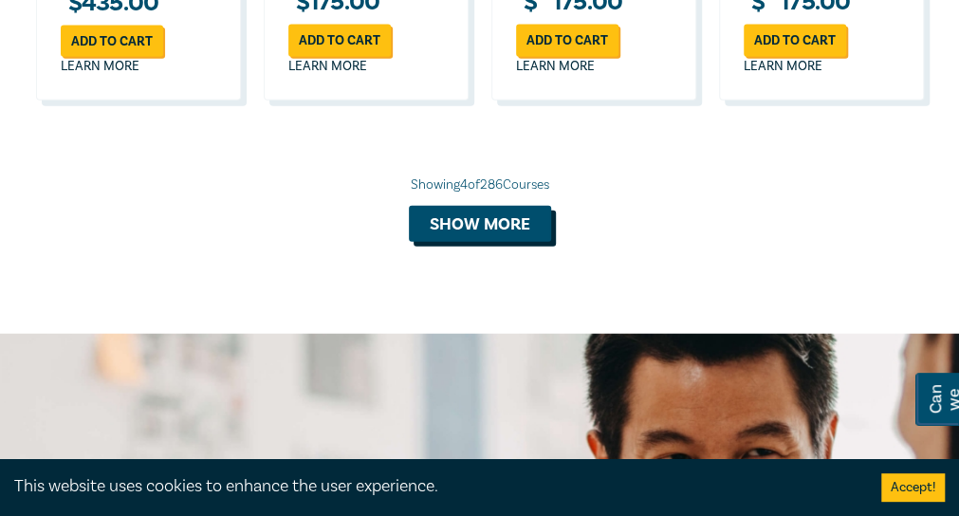
click at [501, 242] on button "Show more" at bounding box center [480, 224] width 142 height 36
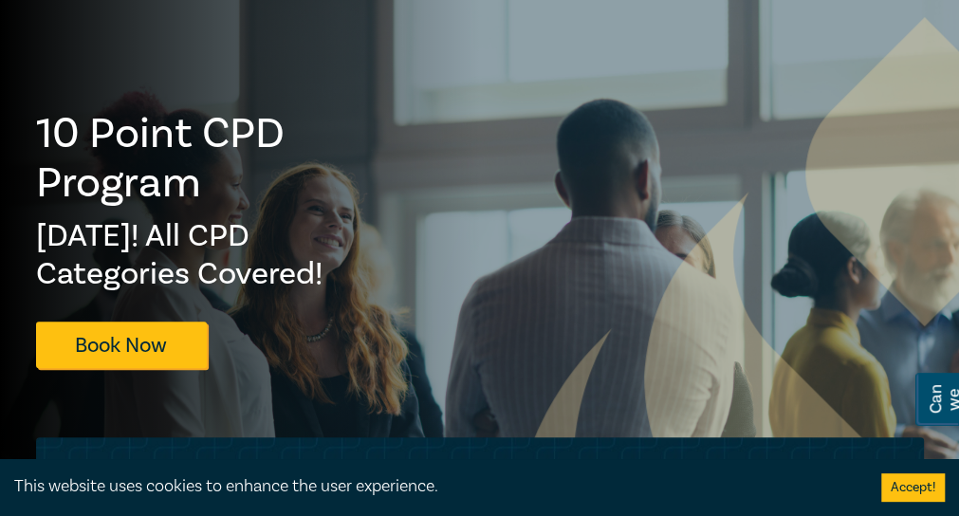
scroll to position [0, 0]
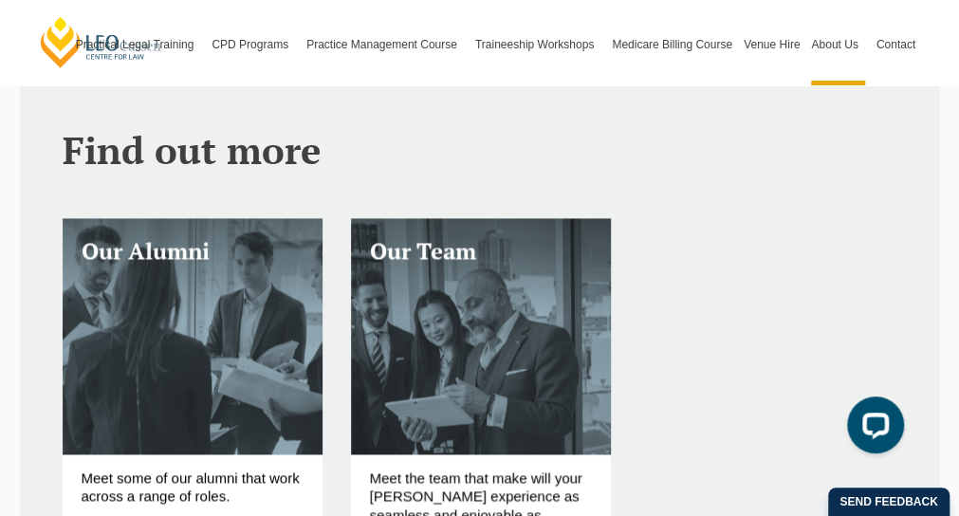
scroll to position [846, 0]
